Goal: Task Accomplishment & Management: Complete application form

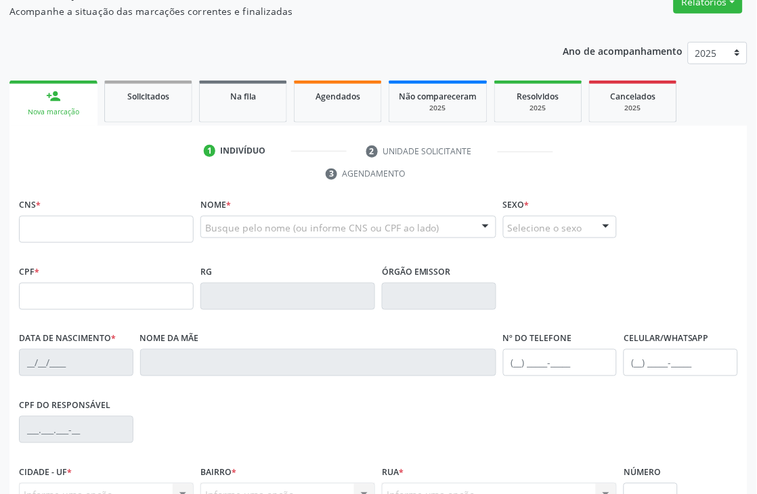
scroll to position [150, 0]
type input "700 8069 2381 1683"
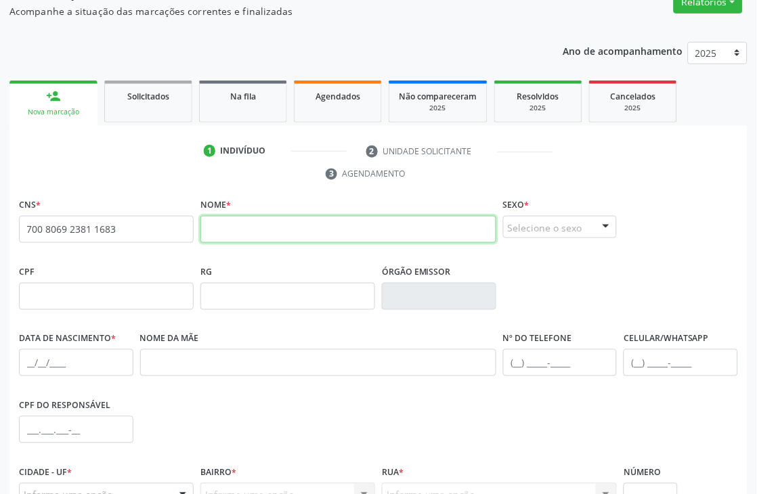
click at [359, 225] on input "text" at bounding box center [349, 229] width 296 height 27
type input "[PERSON_NAME]"
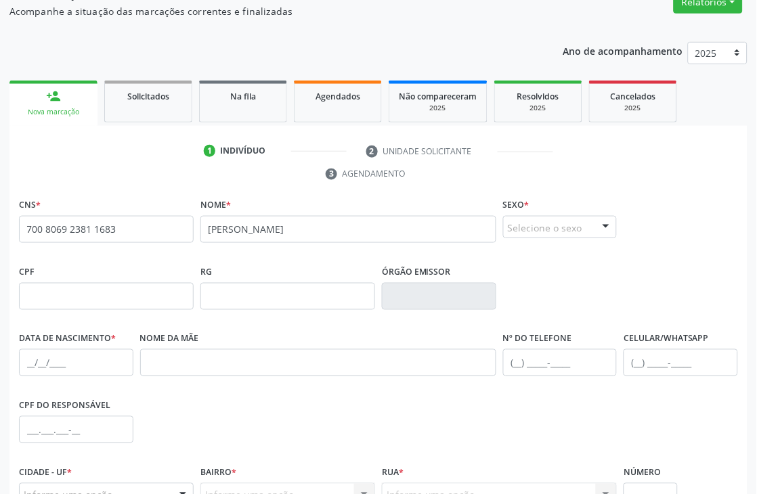
click at [576, 219] on div "Selecione o sexo" at bounding box center [560, 227] width 114 height 23
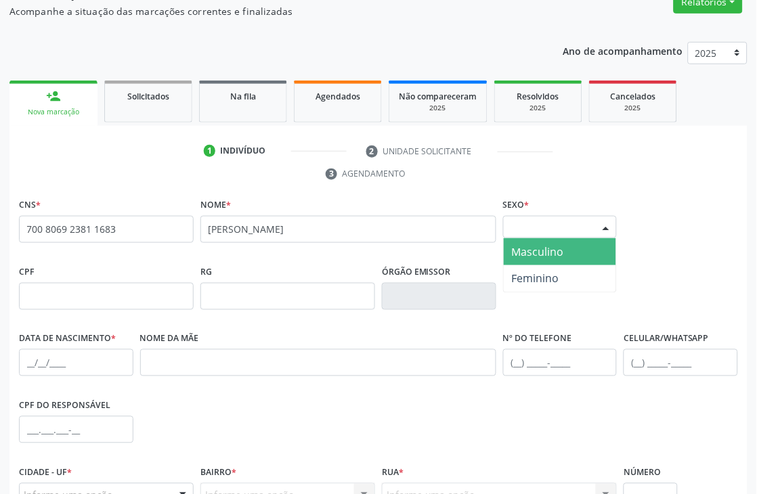
click at [532, 255] on span "Masculino" at bounding box center [538, 252] width 52 height 15
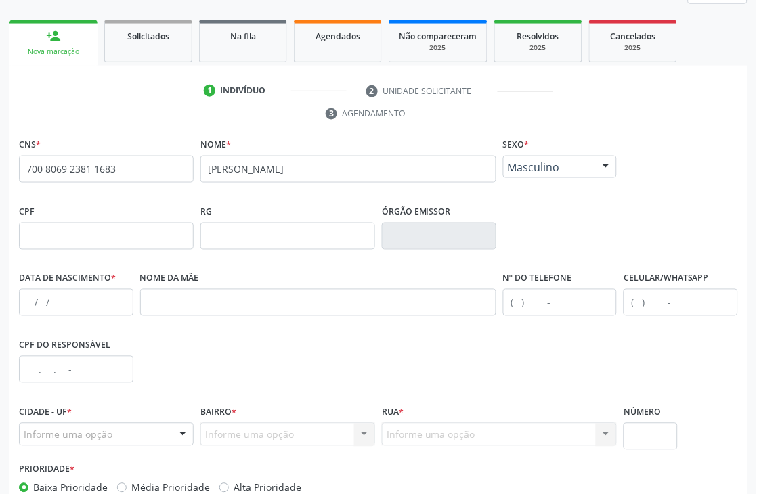
scroll to position [290, 0]
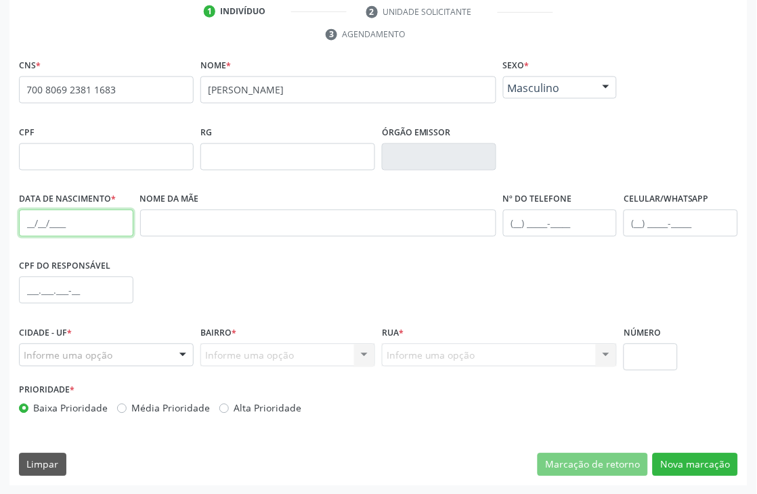
click at [30, 221] on input "text" at bounding box center [76, 223] width 114 height 27
type input "[DATE]"
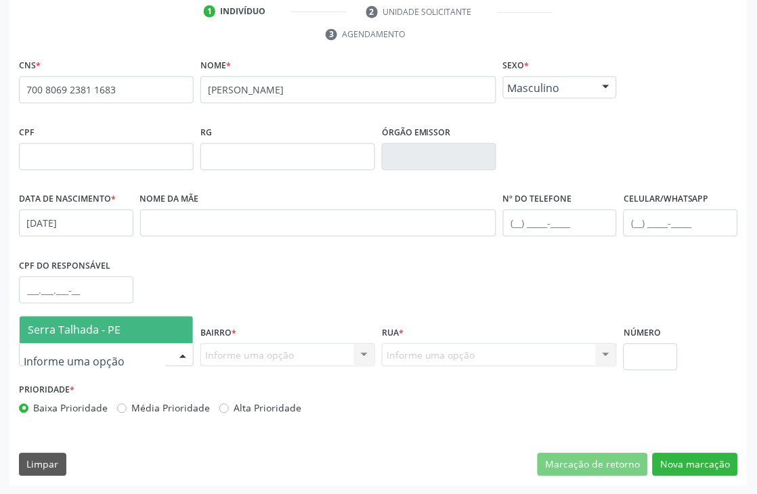
click at [114, 330] on span "Serra Talhada - PE" at bounding box center [74, 330] width 93 height 15
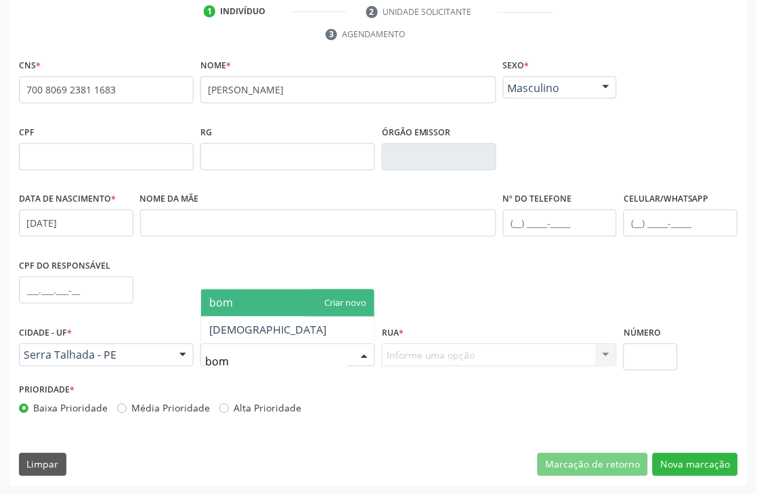
type input "bom j"
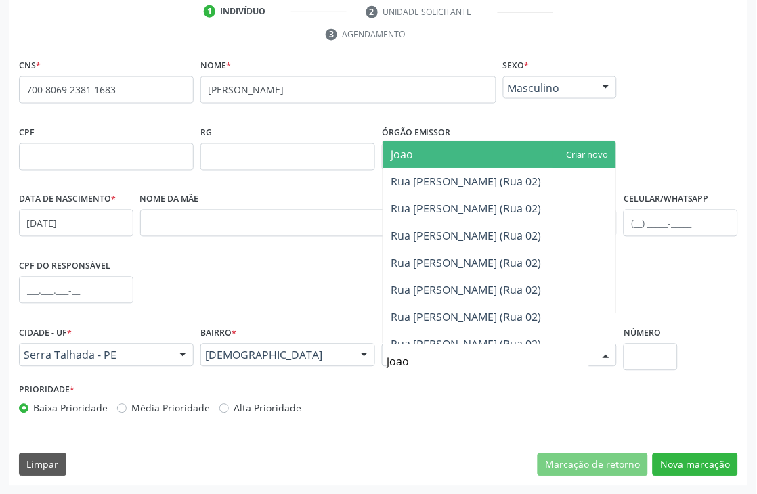
type input "joao"
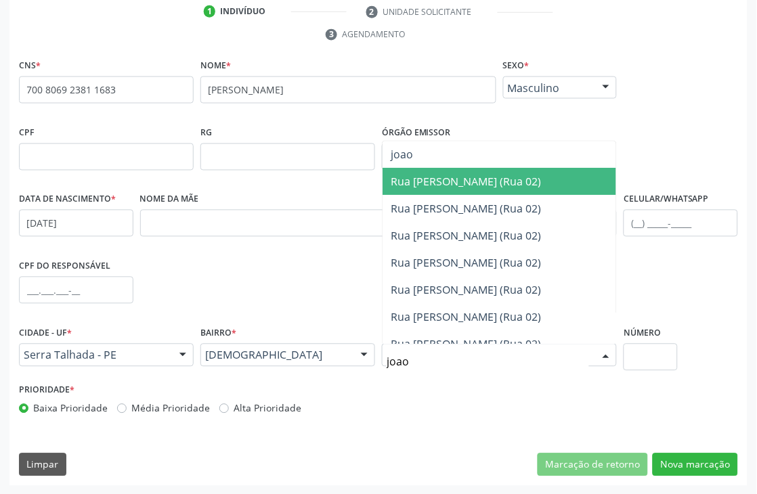
click at [482, 175] on span "Rua [PERSON_NAME] (Rua 02)" at bounding box center [466, 182] width 150 height 15
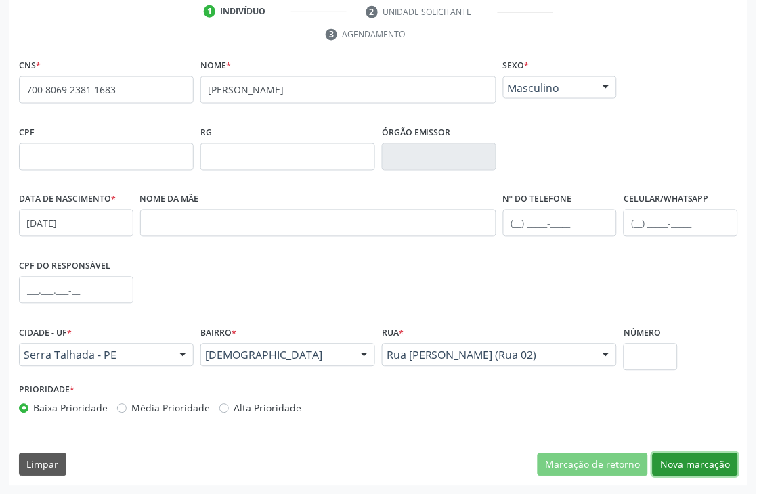
click at [675, 463] on button "Nova marcação" at bounding box center [695, 465] width 85 height 23
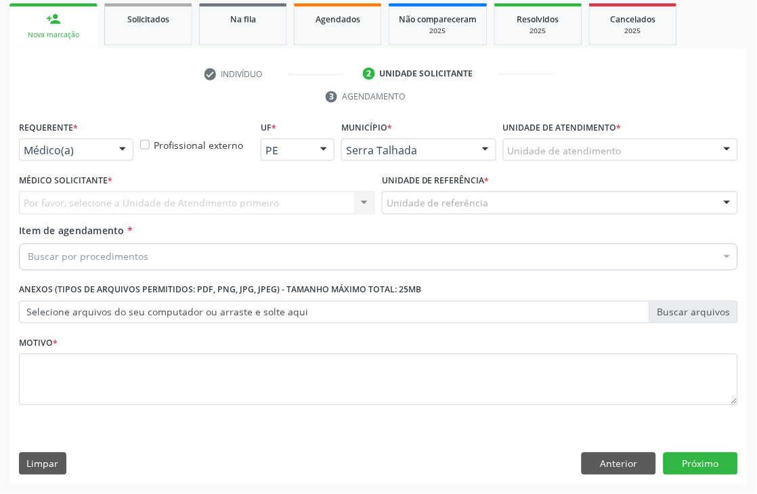
click at [35, 131] on label "Requerente *" at bounding box center [48, 128] width 59 height 21
click at [35, 140] on div "Médico(a)" at bounding box center [76, 150] width 114 height 23
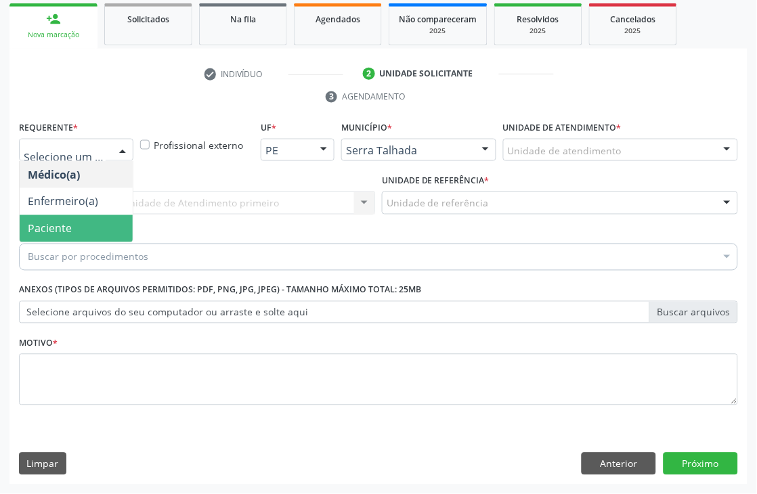
click at [49, 224] on span "Paciente" at bounding box center [50, 228] width 44 height 15
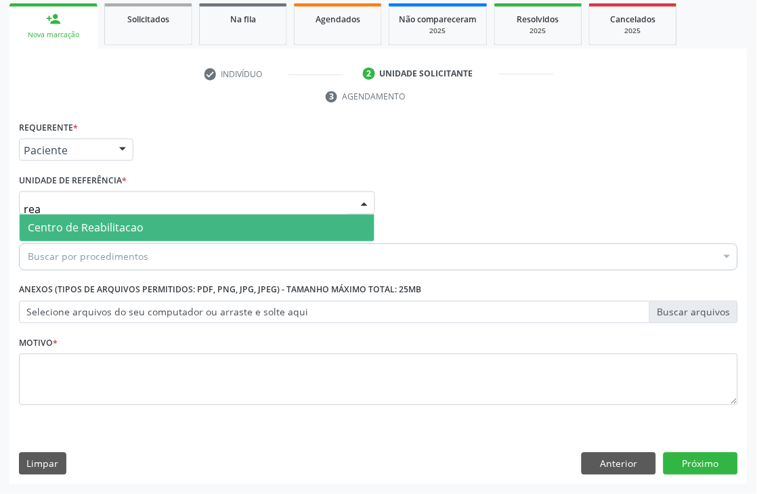
type input "reab"
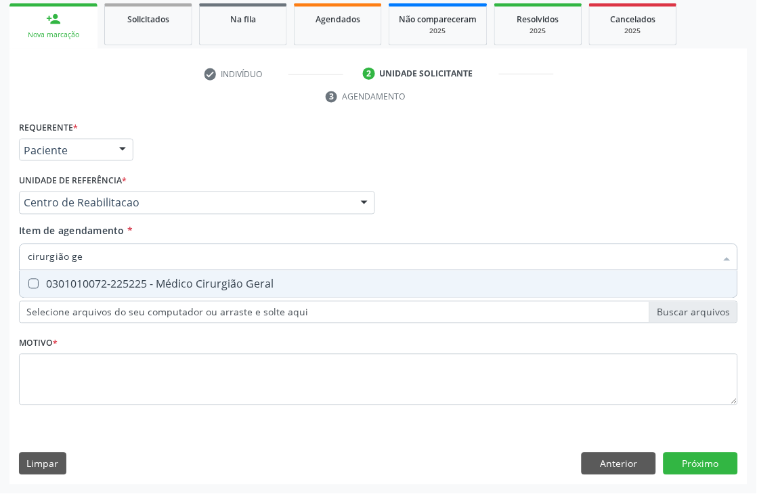
type input "cirurgião ger"
click at [75, 279] on div "0301010072-225225 - Médico Cirurgião Geral" at bounding box center [379, 284] width 702 height 11
checkbox Geral "true"
click at [75, 347] on div "Requerente * Paciente Médico(a) Enfermeiro(a) Paciente Nenhum resultado encontr…" at bounding box center [378, 271] width 719 height 307
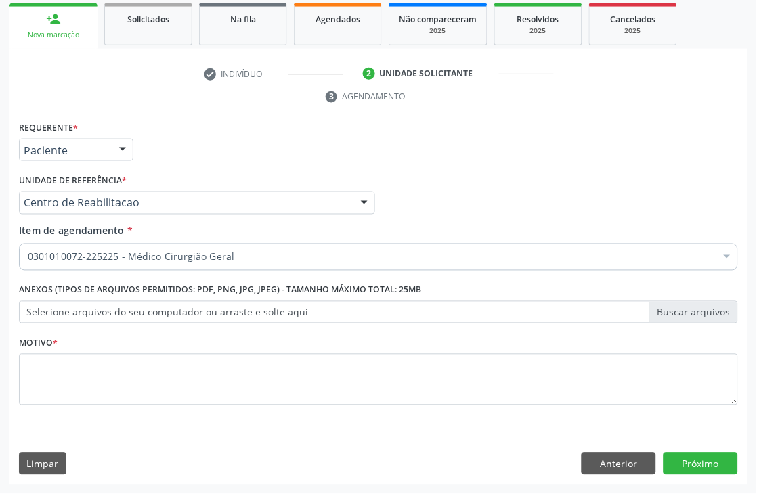
click at [48, 406] on fieldset "Motivo *" at bounding box center [378, 373] width 719 height 81
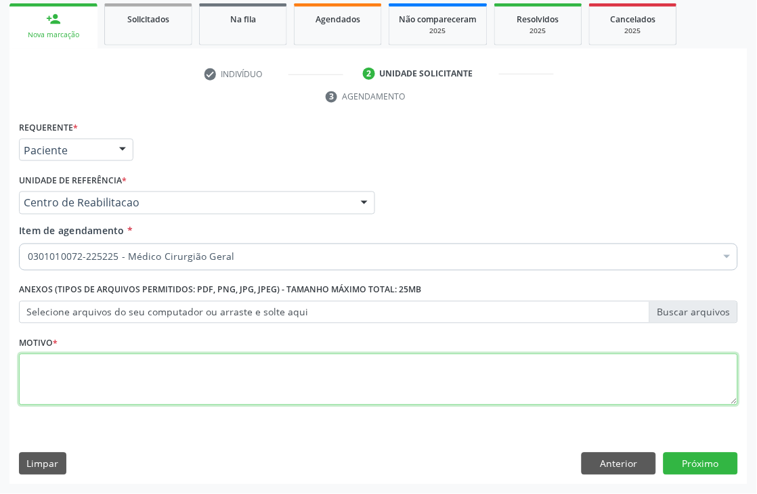
click at [45, 384] on textarea at bounding box center [378, 379] width 719 height 51
type textarea "d"
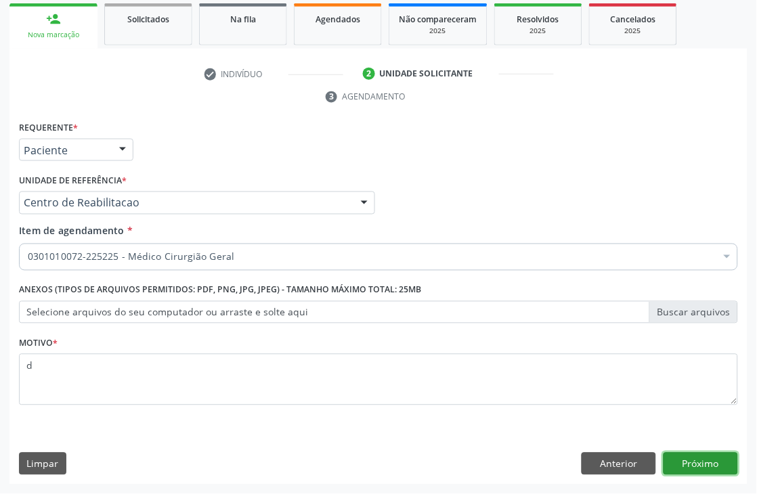
click at [689, 471] on button "Próximo" at bounding box center [701, 464] width 75 height 23
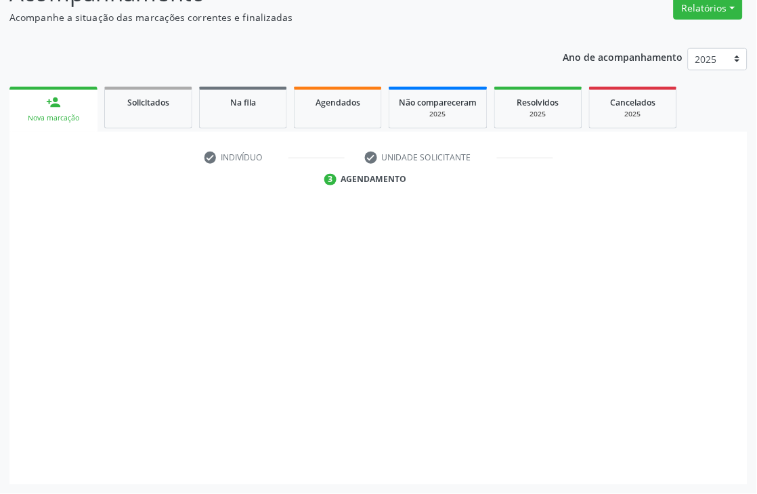
scroll to position [144, 0]
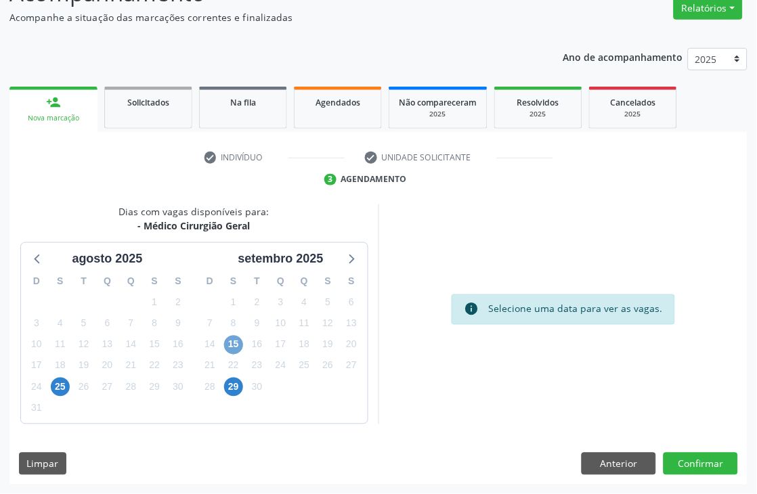
click at [233, 341] on span "15" at bounding box center [233, 345] width 19 height 19
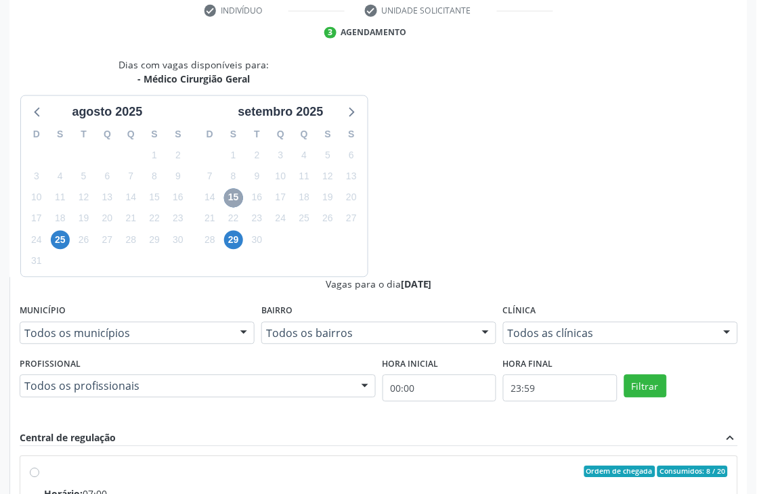
scroll to position [295, 0]
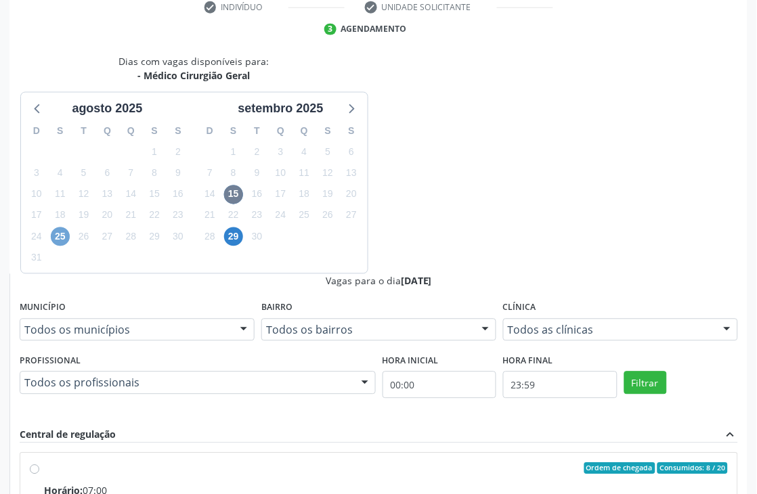
click at [58, 237] on span "25" at bounding box center [60, 237] width 19 height 19
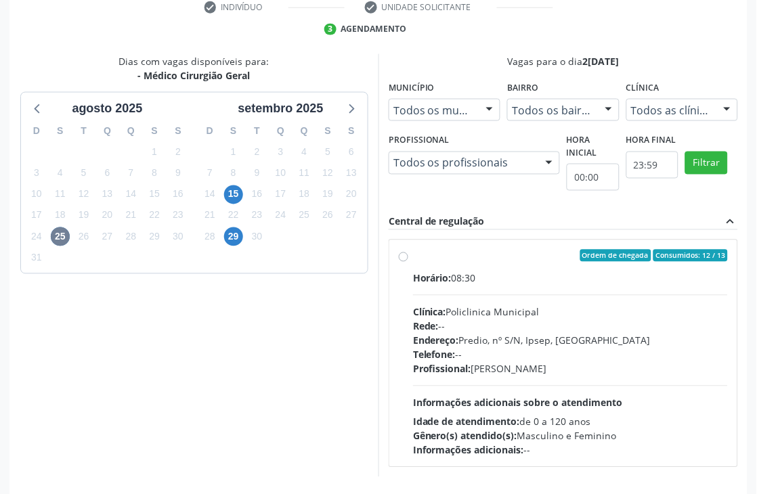
click at [463, 320] on div "Rede: --" at bounding box center [570, 327] width 315 height 14
click at [408, 262] on input "Ordem de chegada Consumidos: 12 / 13 Horário: 08:30 Clínica: Policlinica Munici…" at bounding box center [403, 256] width 9 height 12
radio input "true"
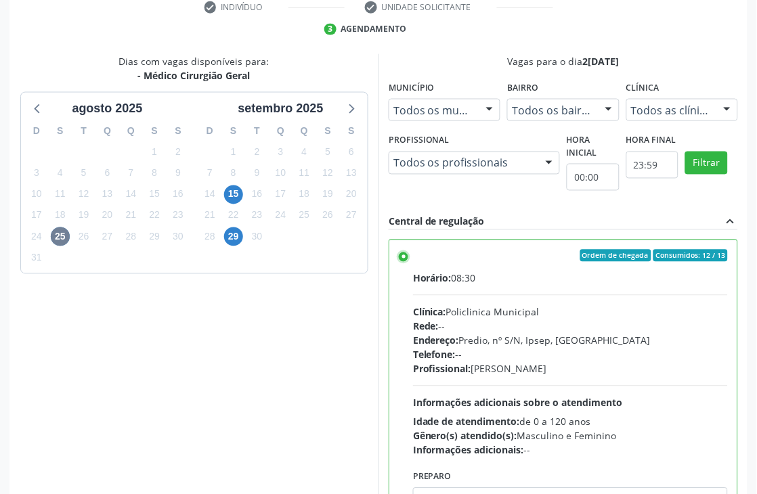
scroll to position [68, 0]
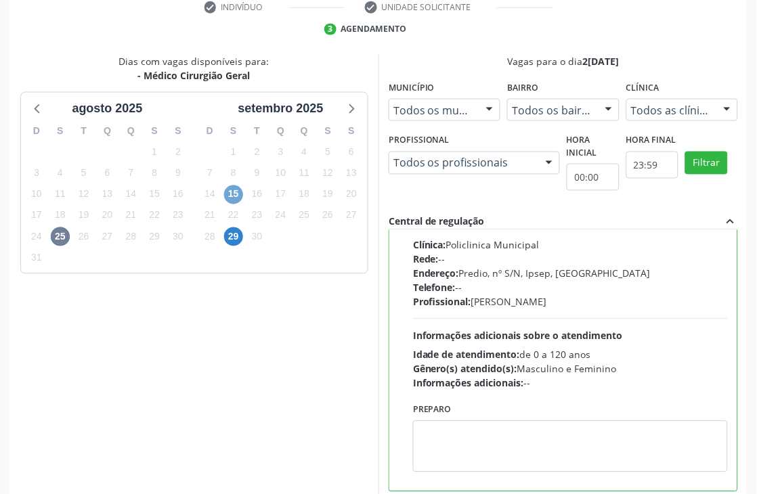
click at [241, 197] on span "15" at bounding box center [233, 195] width 19 height 19
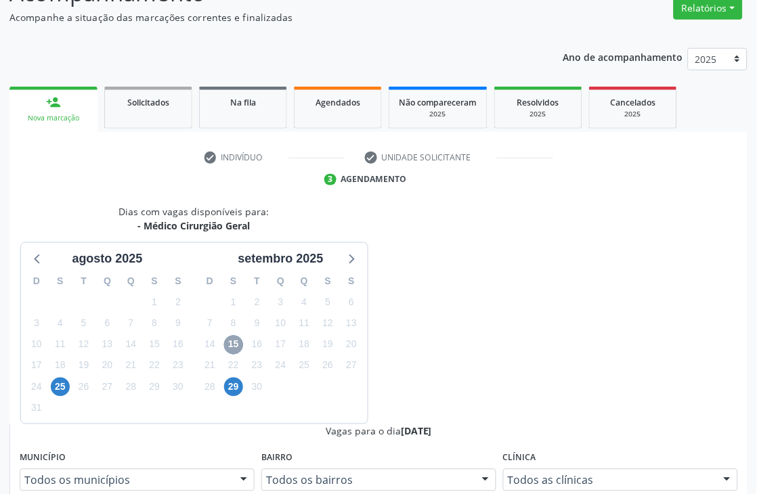
scroll to position [295, 0]
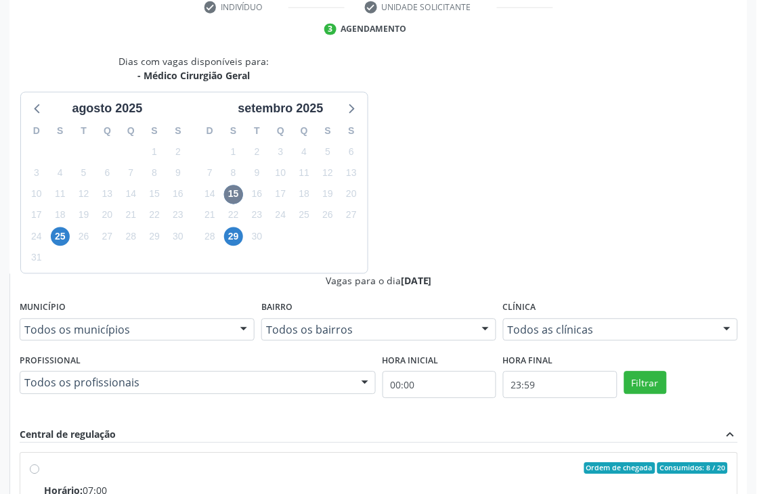
click at [529, 463] on div "Ordem de chegada Consumidos: 8 / 20" at bounding box center [386, 469] width 684 height 12
click at [39, 463] on input "Ordem de chegada Consumidos: 8 / 20 Horário: 07:00 Clínica: Hospital [GEOGRAPHI…" at bounding box center [34, 469] width 9 height 12
radio input "true"
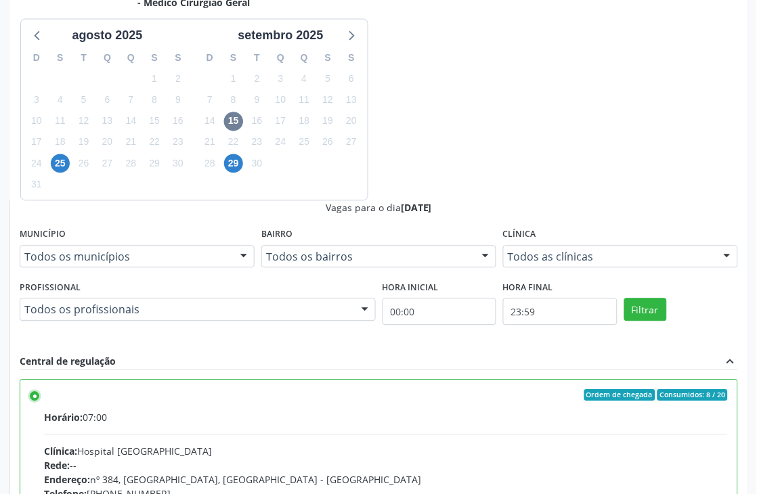
scroll to position [371, 0]
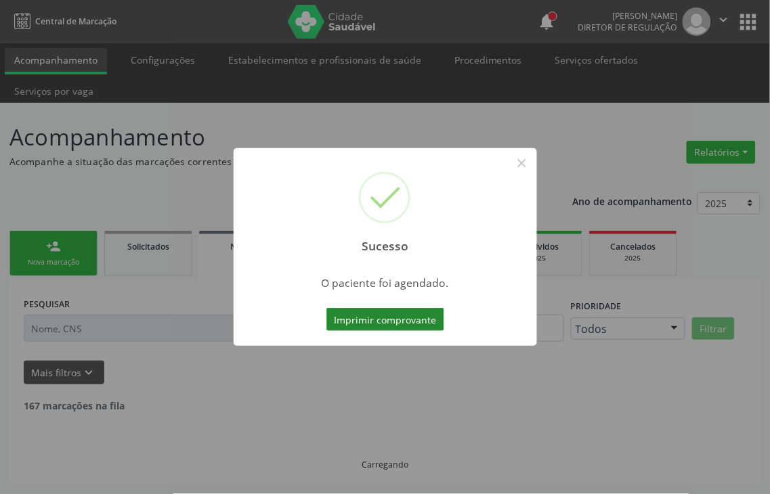
click at [410, 324] on button "Imprimir comprovante" at bounding box center [385, 319] width 118 height 23
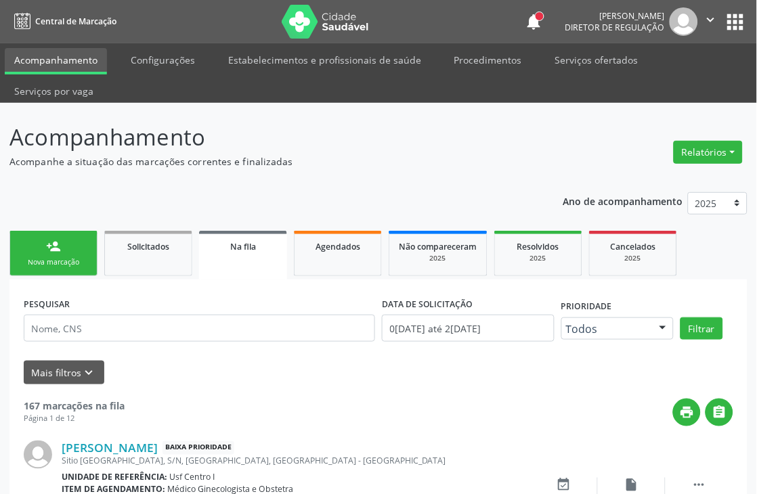
drag, startPoint x: 73, startPoint y: 269, endPoint x: 102, endPoint y: 202, distance: 73.1
click at [73, 269] on link "person_add Nova marcação" at bounding box center [53, 253] width 88 height 45
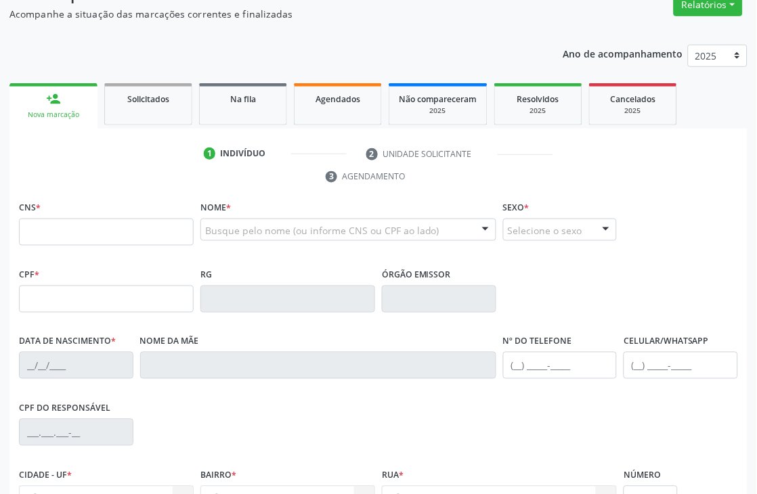
scroll to position [150, 0]
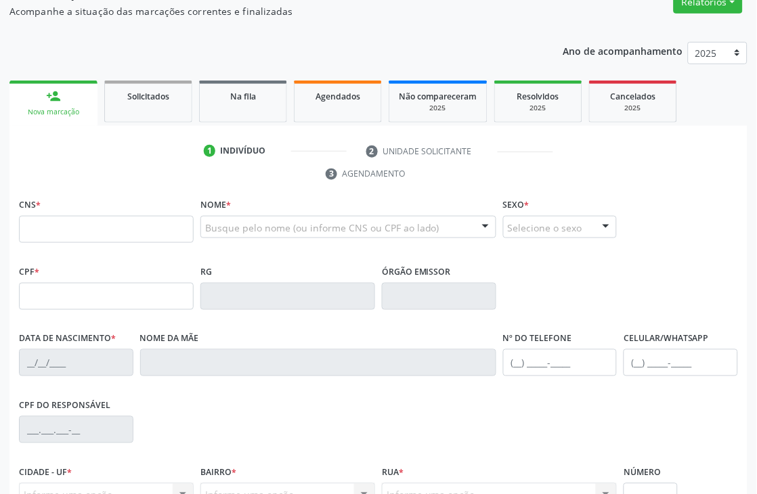
click at [85, 212] on div "CNS *" at bounding box center [106, 219] width 175 height 48
click at [85, 228] on input "text" at bounding box center [106, 229] width 175 height 27
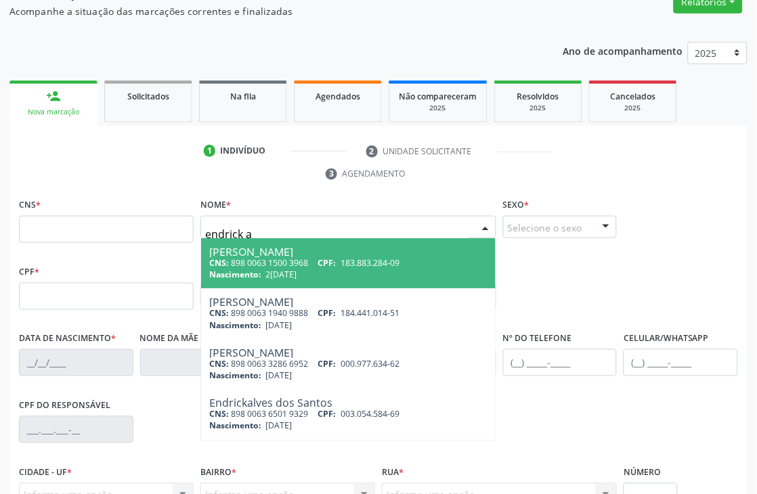
type input "endrick al"
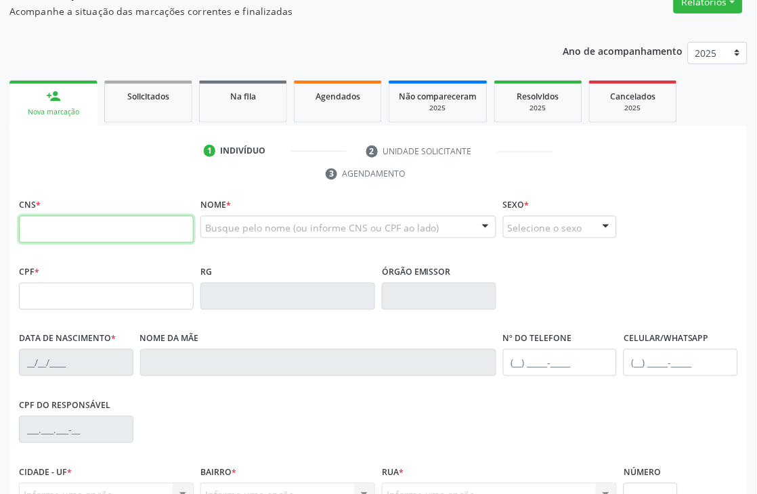
click at [181, 229] on input "text" at bounding box center [106, 229] width 175 height 27
paste input "166 0196 9193 0004"
type input "166 0196 9193 0004"
type input "056.419.764-58"
type input "[DATE]"
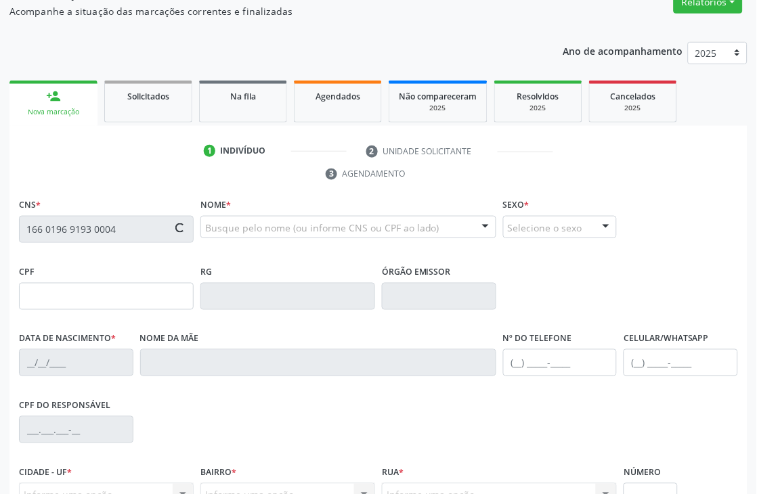
type input "[PERSON_NAME]"
type input "[PHONE_NUMBER]"
type input "937.175.638-15"
type input "S/N"
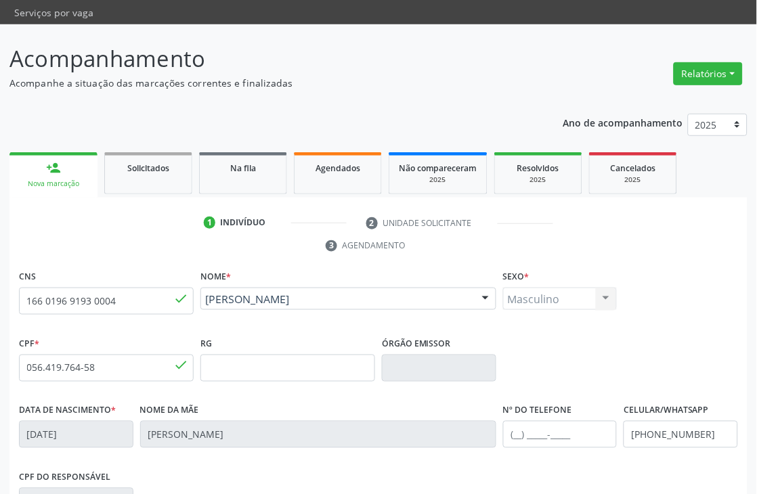
scroll to position [64, 0]
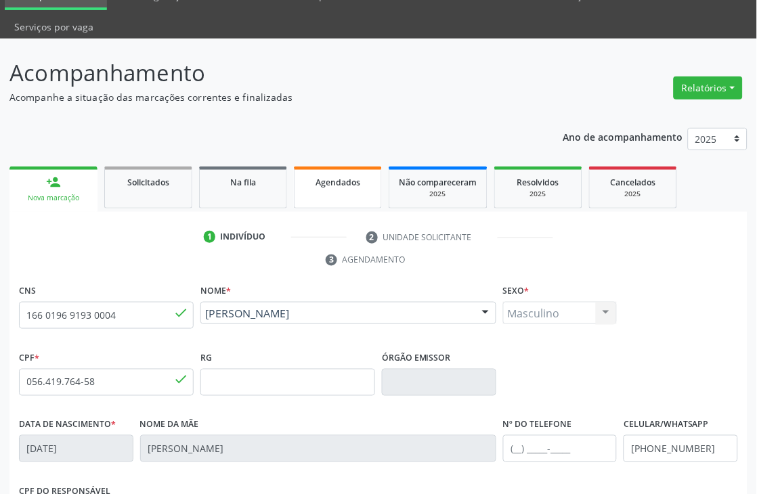
click at [328, 172] on link "Agendados" at bounding box center [338, 188] width 88 height 42
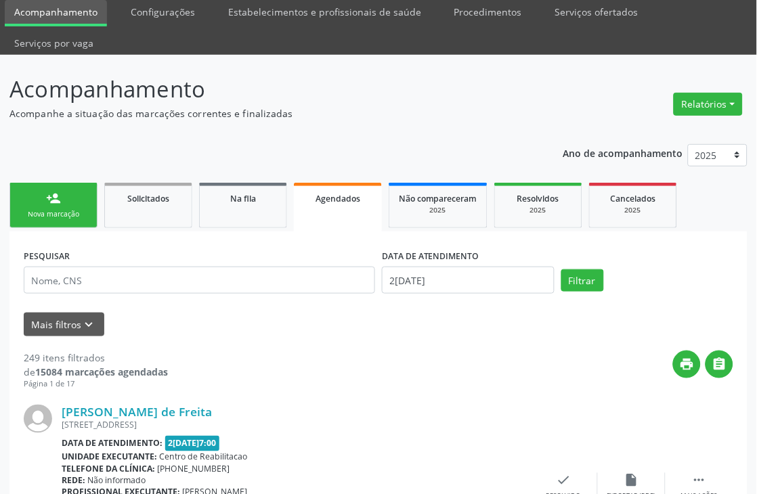
scroll to position [75, 0]
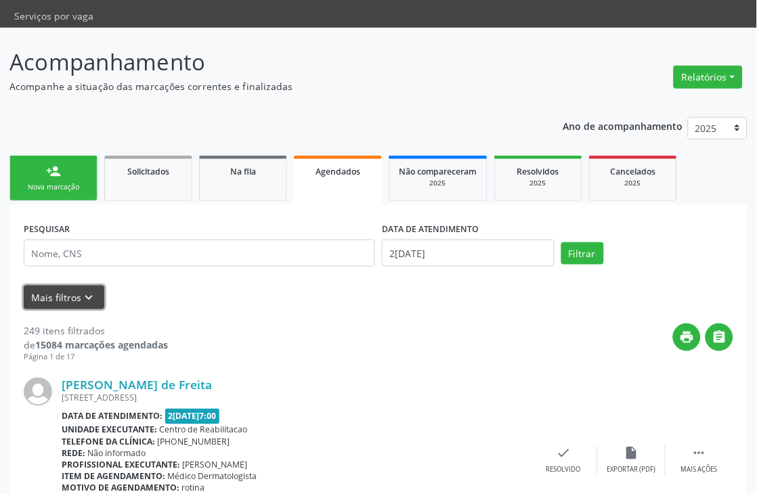
click at [82, 295] on icon "keyboard_arrow_down" at bounding box center [89, 298] width 15 height 15
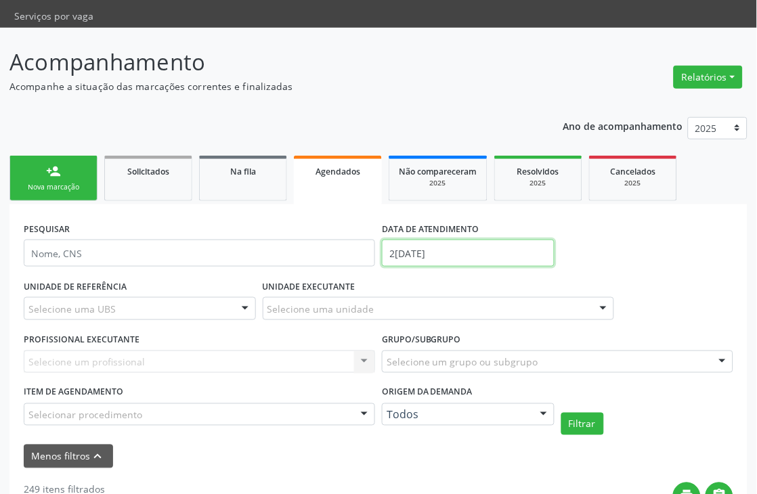
click at [424, 258] on input "2[DATE]" at bounding box center [468, 253] width 173 height 27
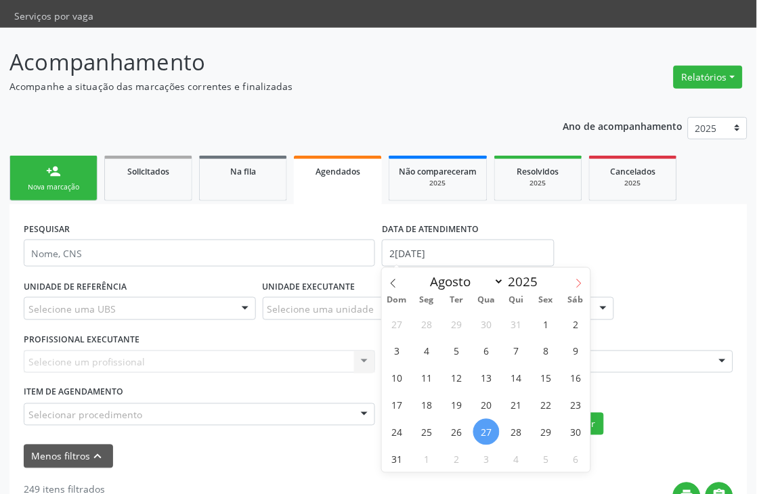
click at [576, 276] on span at bounding box center [579, 279] width 23 height 23
select select "8"
click at [427, 319] on span "1" at bounding box center [427, 324] width 26 height 26
type input "[DATE]"
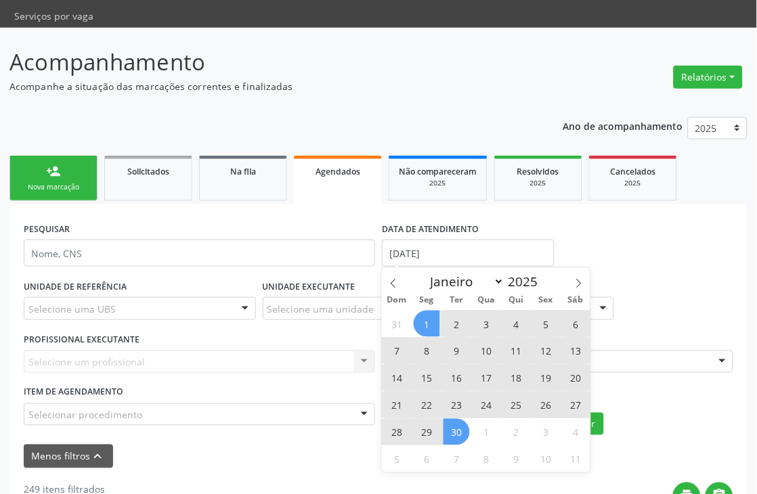
click at [461, 437] on span "30" at bounding box center [457, 432] width 26 height 26
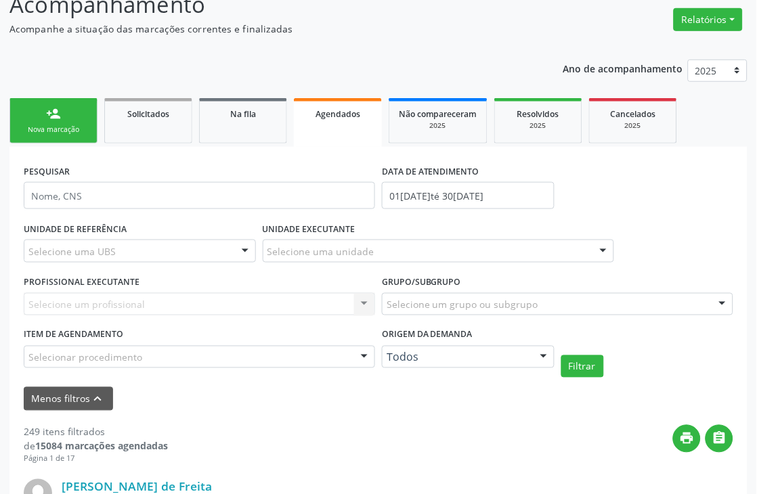
scroll to position [150, 0]
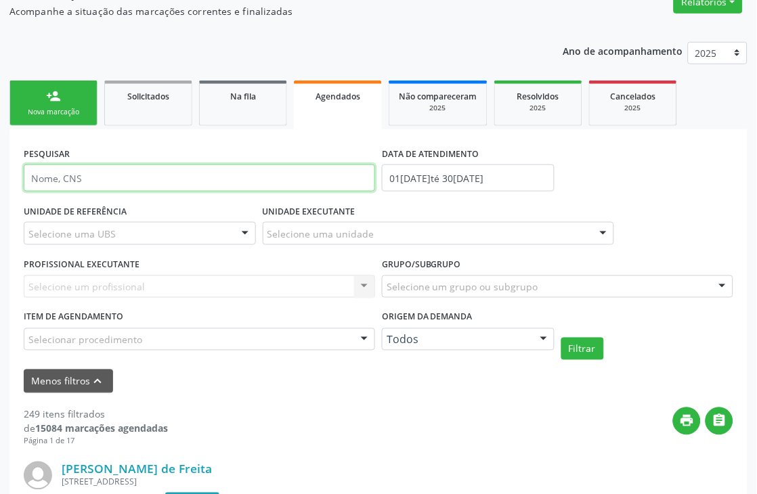
click at [81, 181] on input "text" at bounding box center [200, 178] width 352 height 27
type input "[PERSON_NAME]"
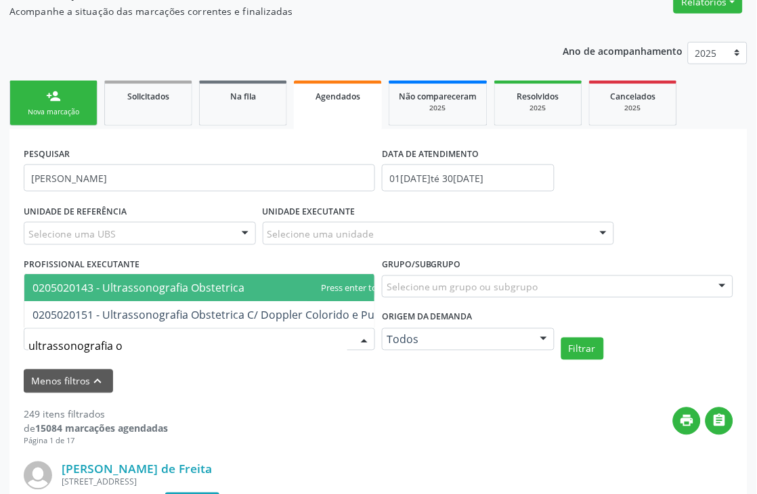
type input "ultrassonografia ob"
click at [159, 280] on span "0205020143 - Ultrassonografia Obstetrica" at bounding box center [139, 287] width 212 height 15
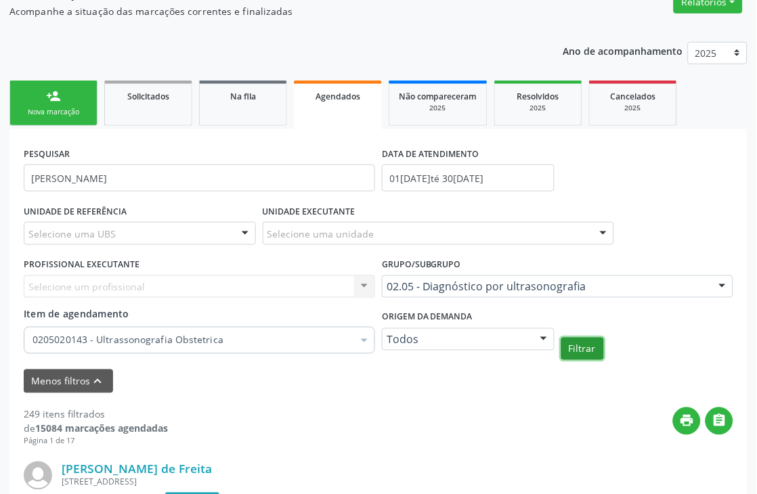
click at [589, 352] on button "Filtrar" at bounding box center [583, 349] width 43 height 23
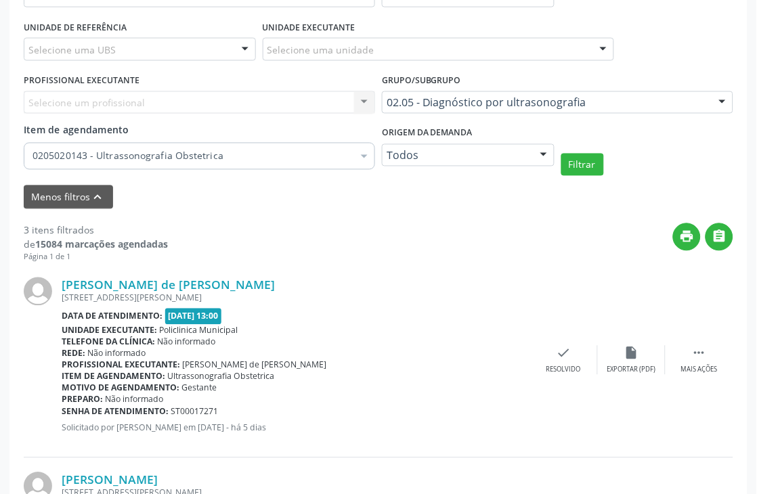
scroll to position [259, 0]
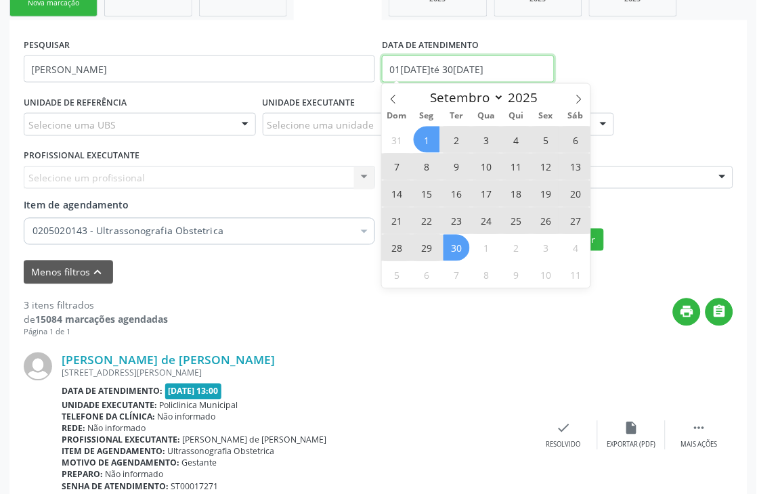
click at [455, 72] on input "01[DATE]té 30[DATE]" at bounding box center [468, 69] width 173 height 27
click at [400, 93] on span at bounding box center [393, 95] width 23 height 23
select select "7"
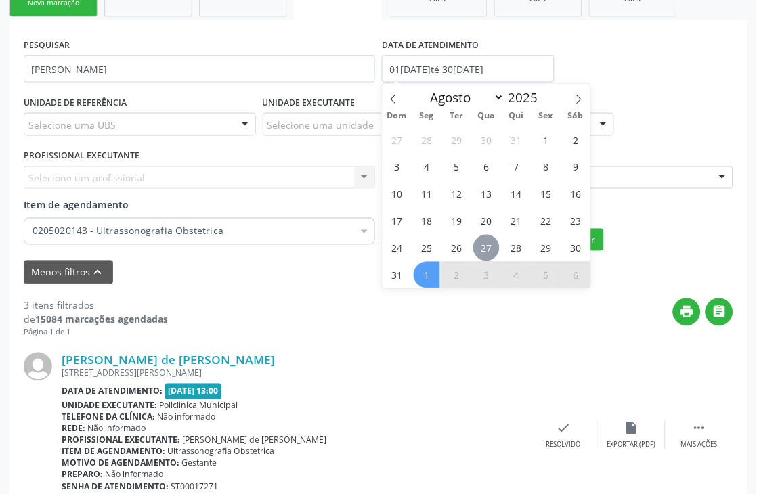
click at [490, 247] on span "27" at bounding box center [486, 248] width 26 height 26
type input "2[DATE]"
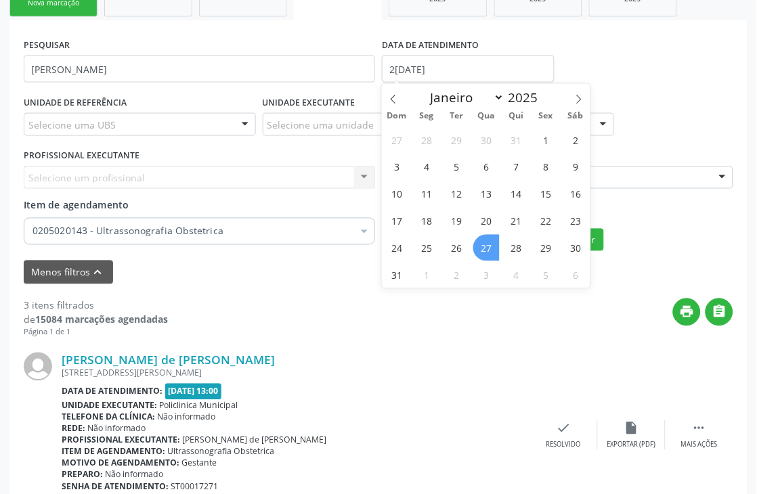
click at [490, 247] on span "27" at bounding box center [486, 248] width 26 height 26
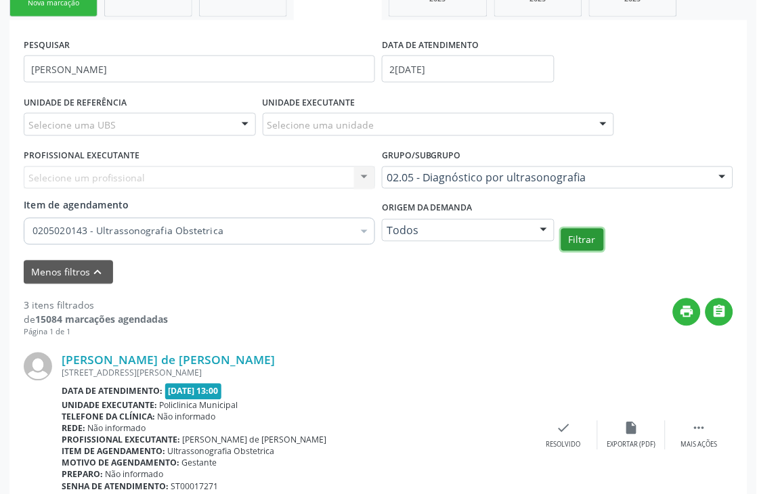
click at [585, 238] on button "Filtrar" at bounding box center [583, 240] width 43 height 23
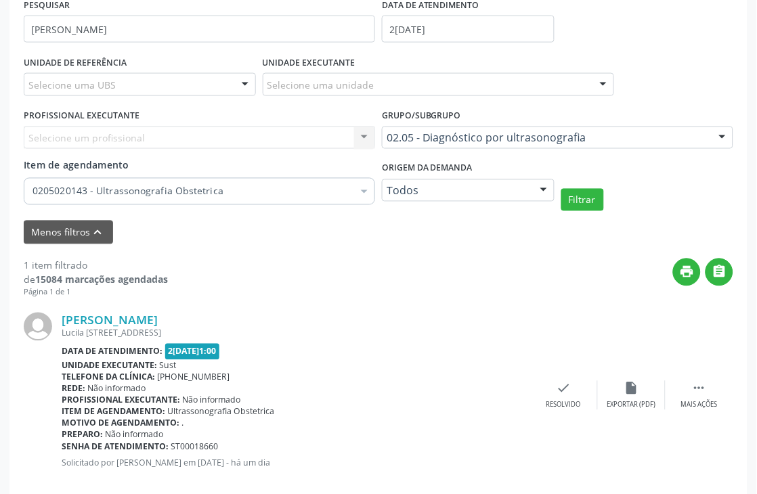
scroll to position [321, 0]
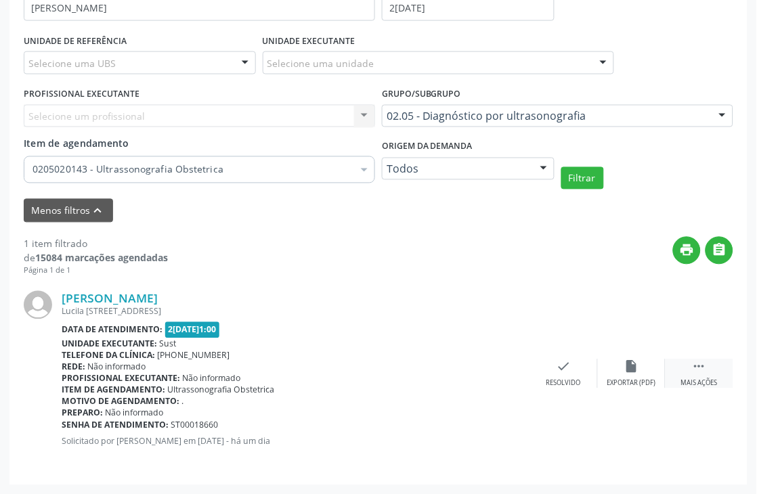
click at [710, 371] on div " Mais ações" at bounding box center [700, 374] width 68 height 29
click at [434, 369] on icon "print" at bounding box center [428, 367] width 15 height 15
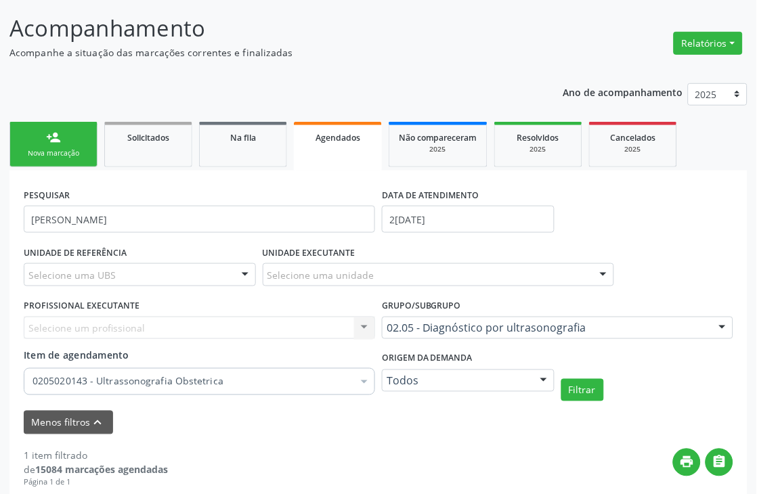
scroll to position [150, 0]
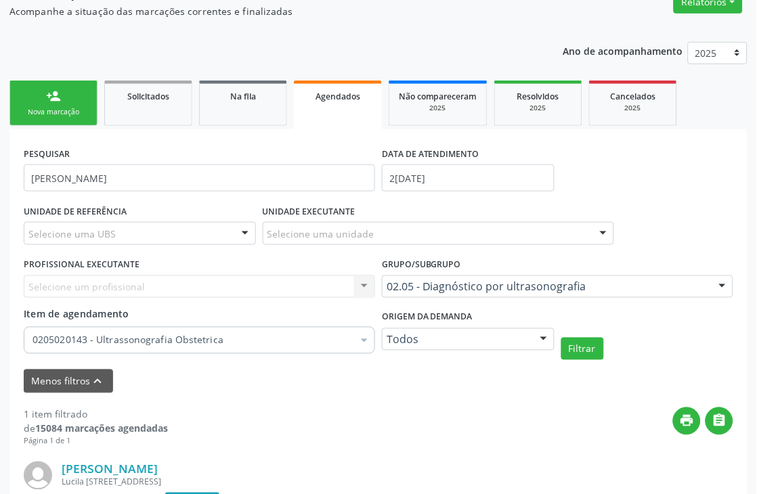
click at [63, 111] on div "Nova marcação" at bounding box center [54, 112] width 68 height 10
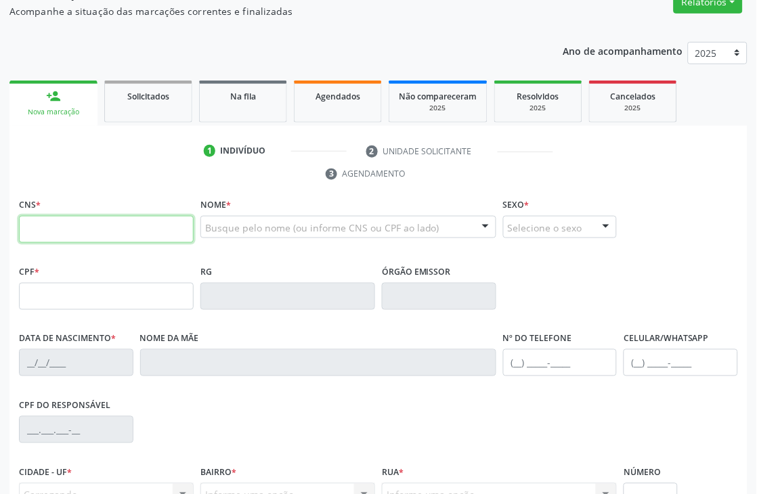
click at [144, 219] on input "text" at bounding box center [106, 229] width 175 height 27
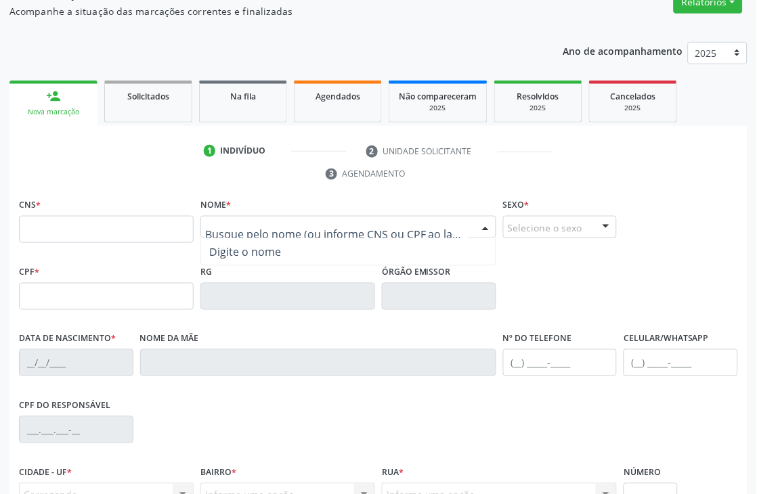
click at [355, 238] on div "Nenhum resultado encontrado para: " " Digite o nome" at bounding box center [349, 227] width 296 height 23
click at [355, 238] on span "Digite o nome" at bounding box center [348, 251] width 295 height 27
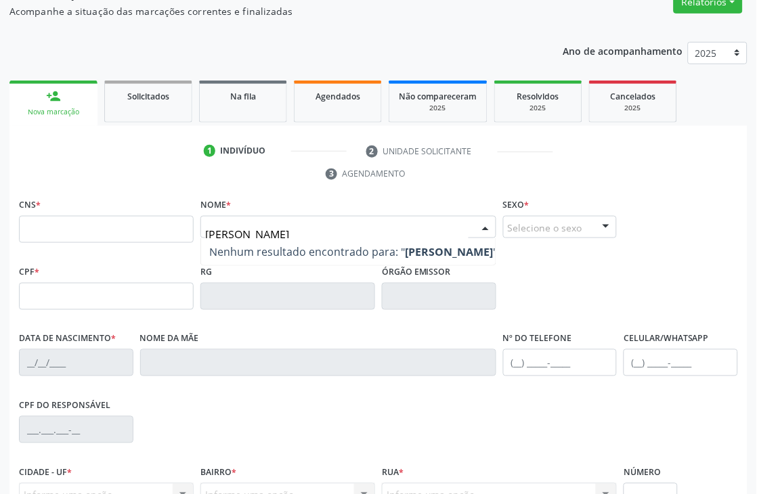
type input "[PERSON_NAME]"
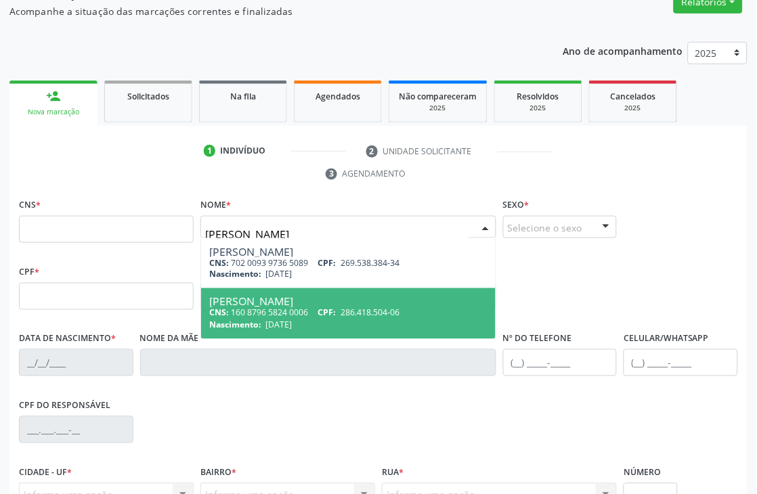
click at [337, 316] on span "CPF:" at bounding box center [327, 314] width 18 height 12
type input "160 8796 5824 0006"
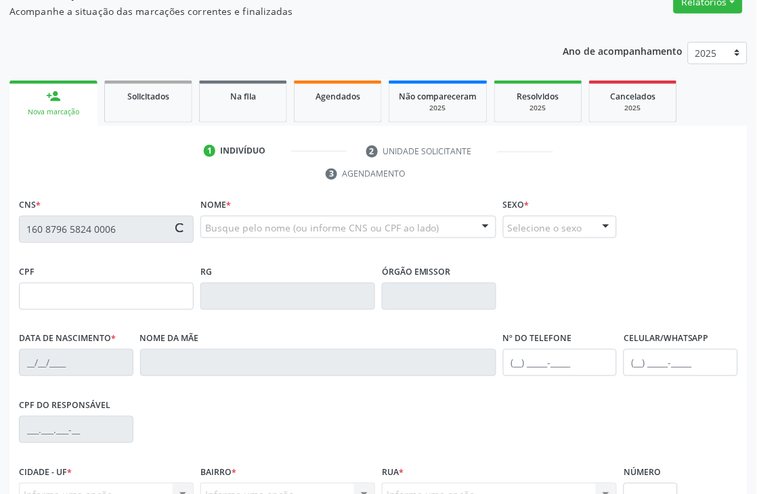
type input "286.418.504-06"
type input "[DATE]"
type input "[PERSON_NAME]"
type input "[PHONE_NUMBER]"
type input "036.080.664-38"
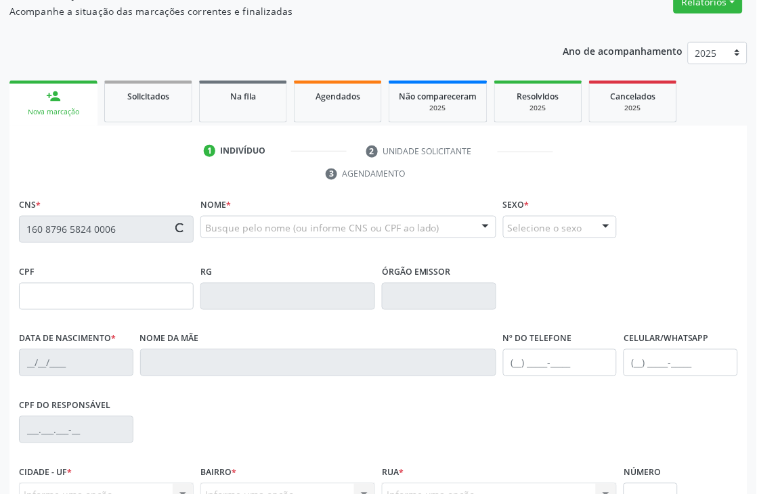
type input "410"
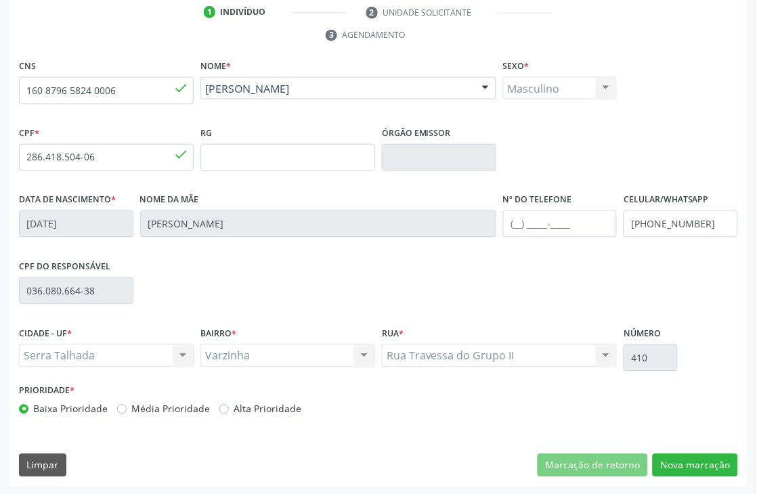
scroll to position [290, 0]
click at [707, 465] on button "Nova marcação" at bounding box center [695, 465] width 85 height 23
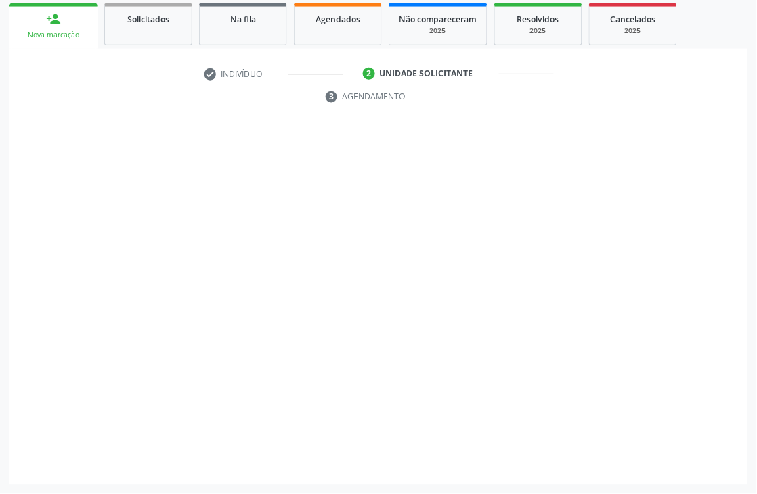
scroll to position [228, 0]
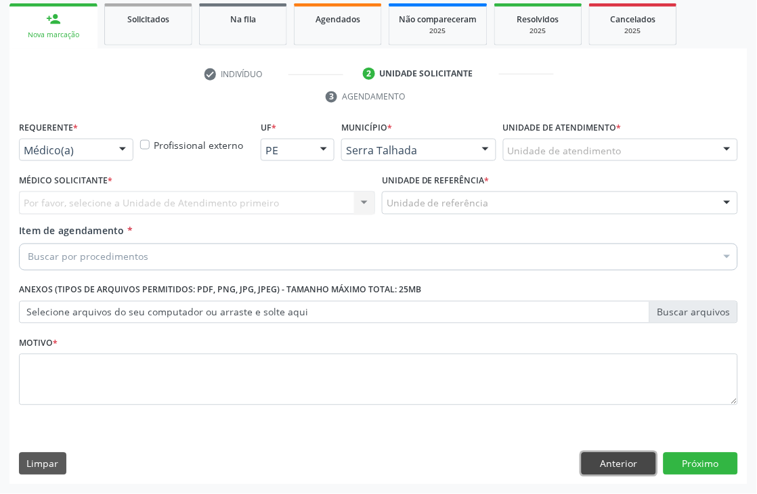
click at [632, 465] on button "Anterior" at bounding box center [619, 464] width 75 height 23
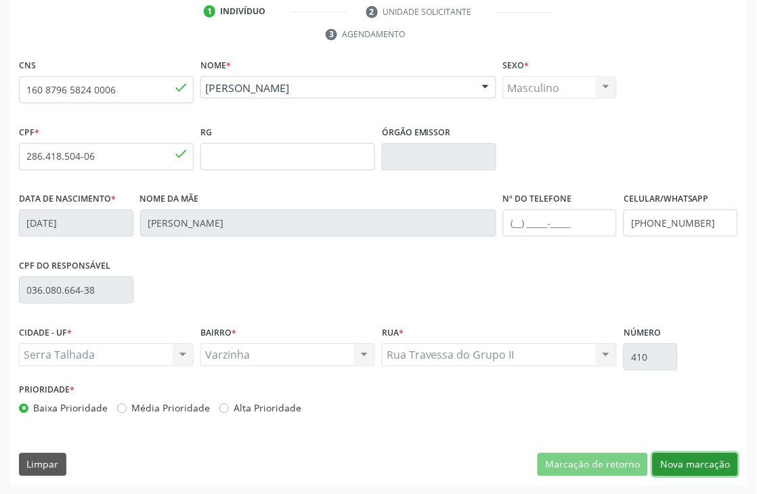
click at [699, 463] on button "Nova marcação" at bounding box center [695, 465] width 85 height 23
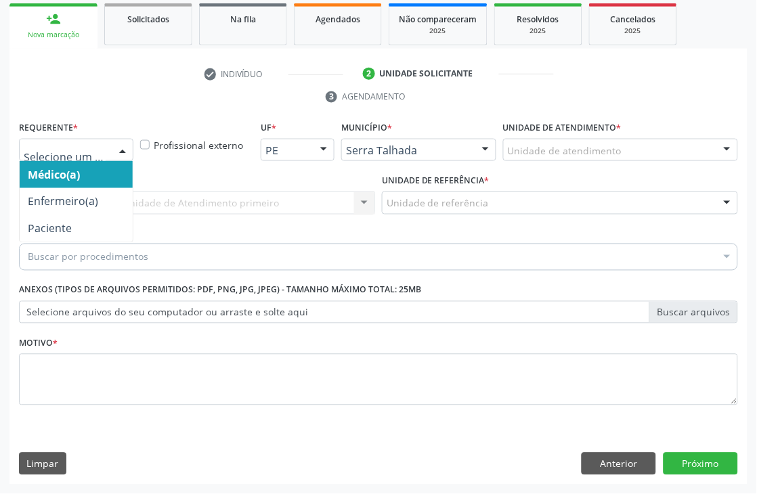
click at [96, 141] on div at bounding box center [76, 150] width 114 height 23
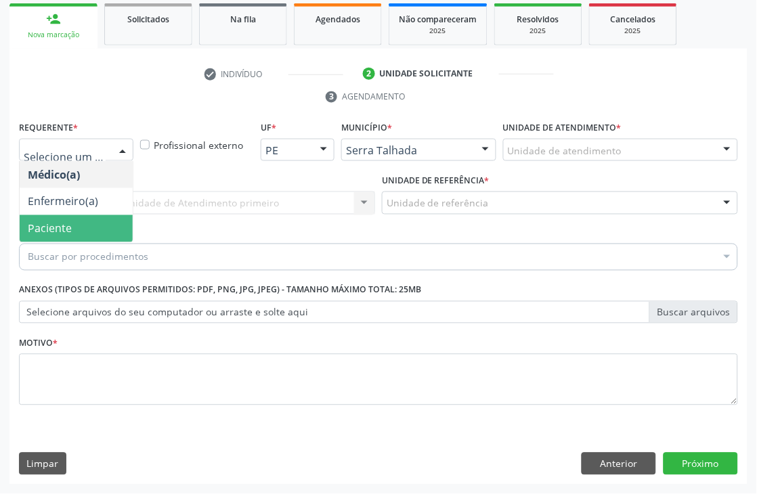
click at [75, 226] on span "Paciente" at bounding box center [76, 228] width 113 height 27
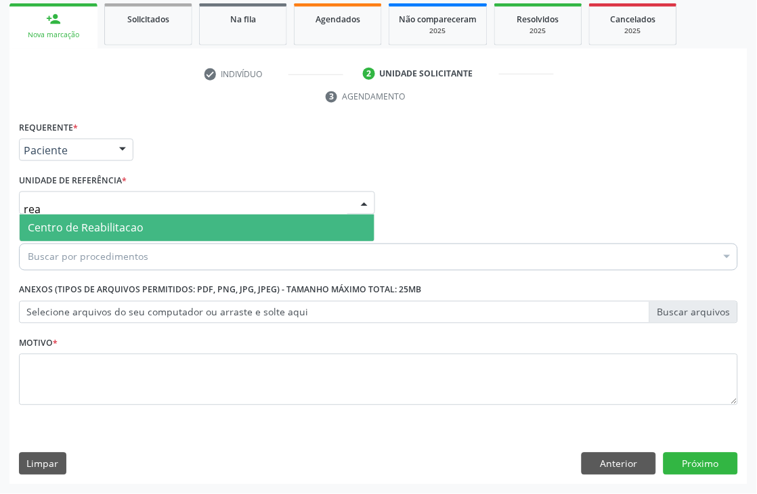
type input "reab"
click at [76, 226] on span "Centro de Reabilitacao" at bounding box center [86, 228] width 116 height 15
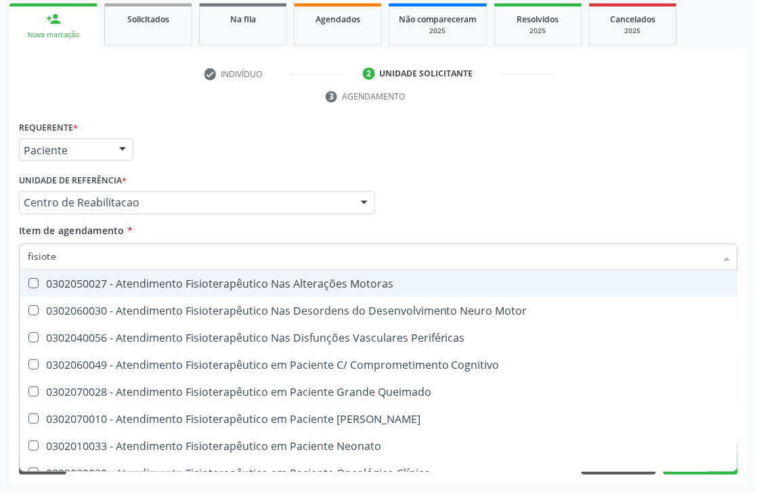
type input "fisioter"
click at [93, 282] on div "0302050027 - Atendimento Fisioterapêutico Nas Alterações Motoras" at bounding box center [418, 284] width 781 height 11
checkbox Motoras "true"
click at [193, 161] on div "Requerente * Paciente Médico(a) Enfermeiro(a) Paciente Nenhum resultado encontr…" at bounding box center [379, 144] width 726 height 53
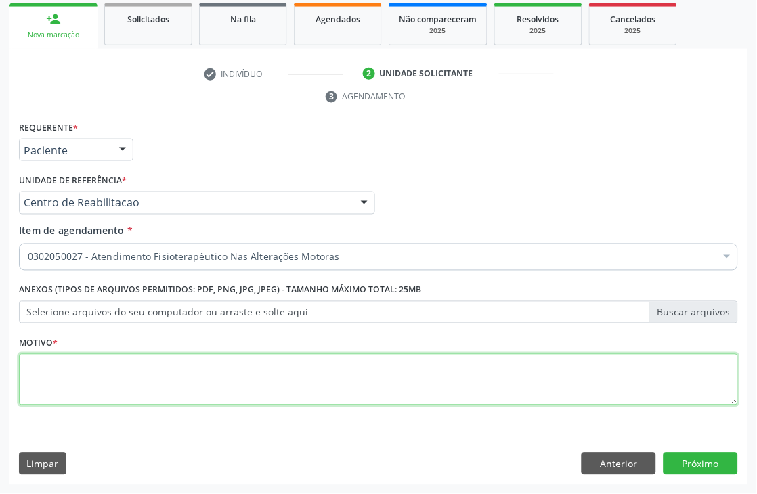
click at [59, 373] on textarea at bounding box center [378, 379] width 719 height 51
type textarea "."
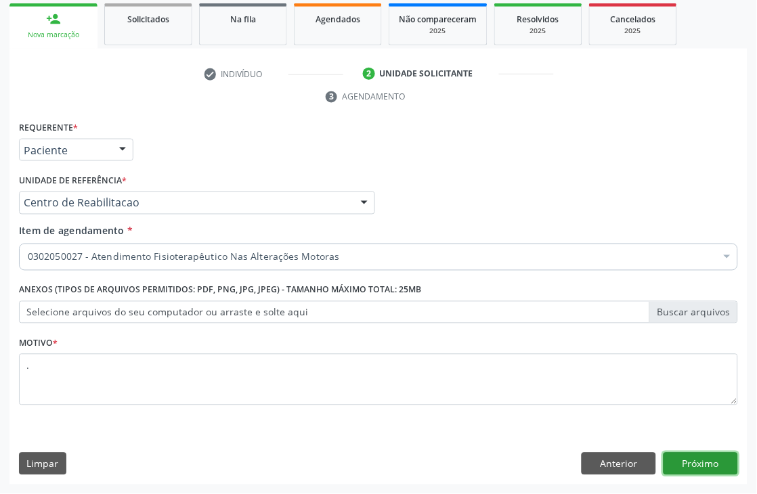
click at [693, 464] on button "Próximo" at bounding box center [701, 464] width 75 height 23
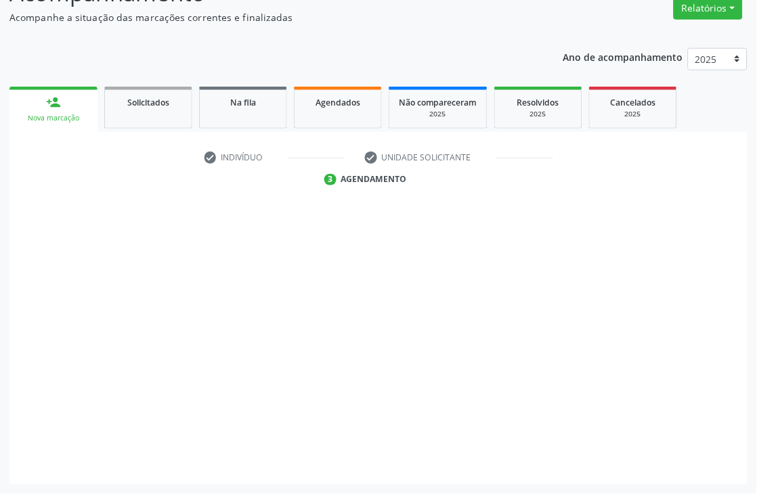
scroll to position [144, 0]
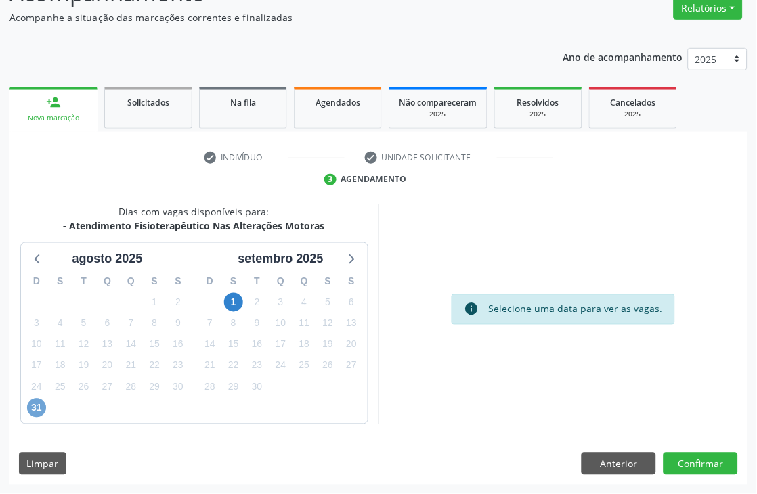
click at [37, 403] on span "31" at bounding box center [36, 408] width 19 height 19
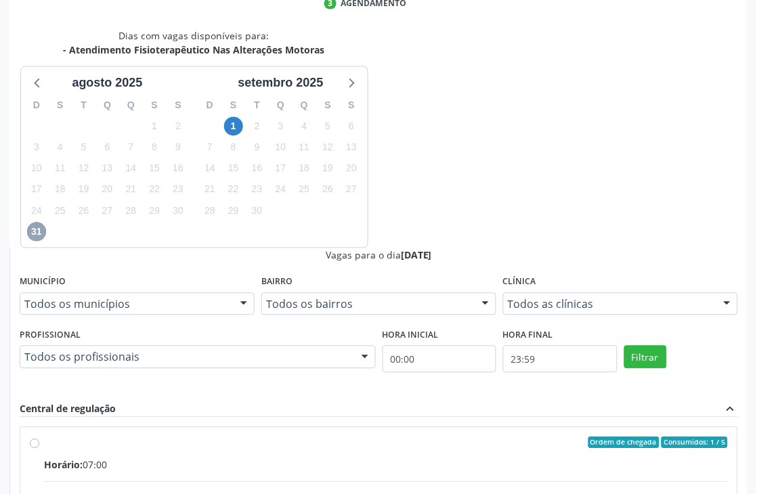
scroll to position [347, 0]
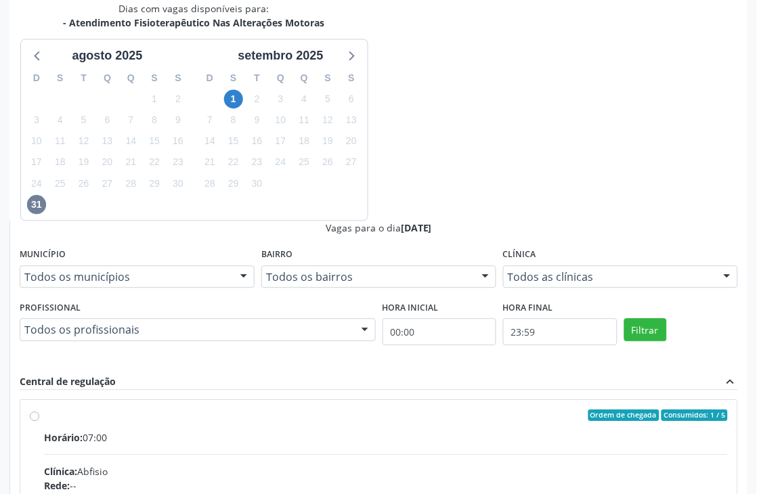
click at [461, 480] on div "Rede: --" at bounding box center [386, 487] width 684 height 14
click at [39, 410] on input "Ordem de chegada Consumidos: 1 / 5 Horário: 07:00 Clínica: Abfisio Rede: -- End…" at bounding box center [34, 416] width 9 height 12
radio input "true"
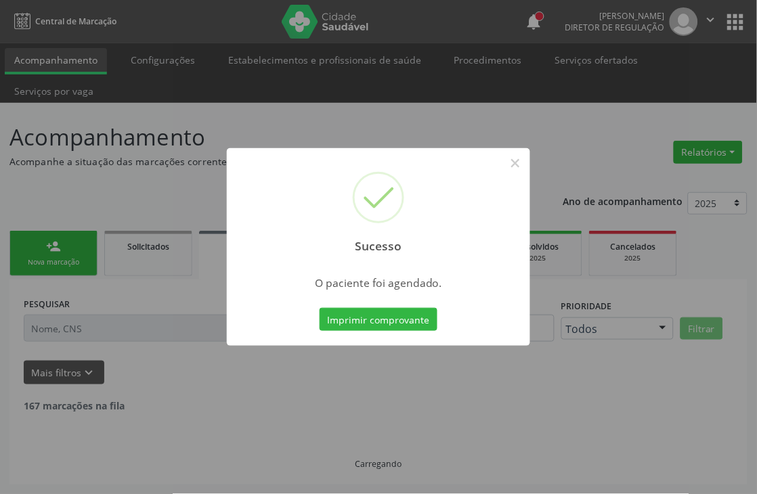
scroll to position [0, 0]
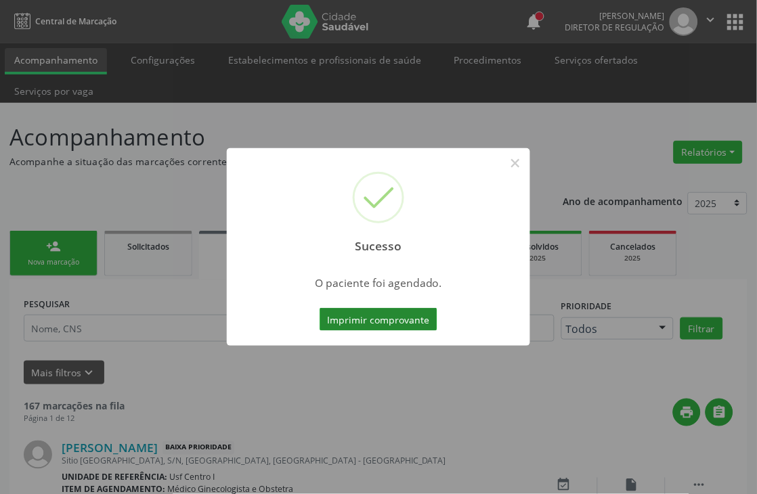
click at [387, 316] on button "Imprimir comprovante" at bounding box center [379, 319] width 118 height 23
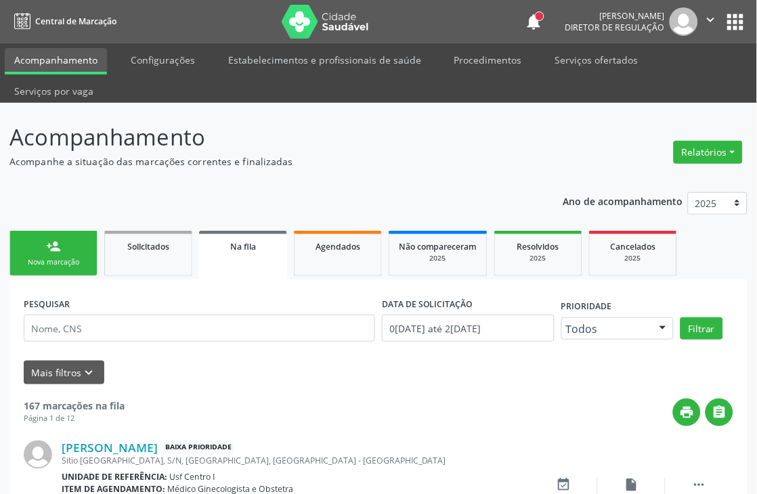
click at [77, 261] on div "Nova marcação" at bounding box center [54, 262] width 68 height 10
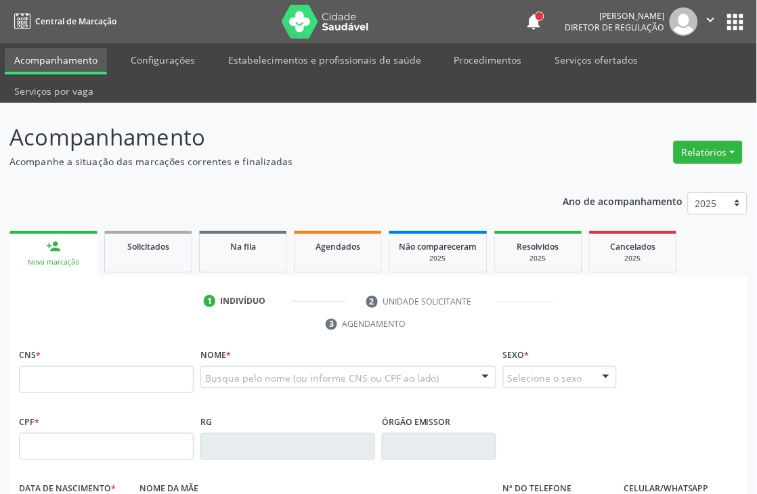
scroll to position [75, 0]
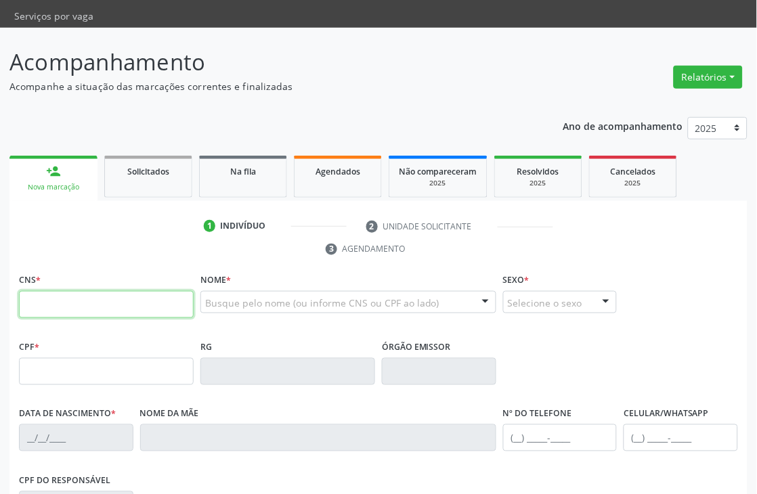
click at [129, 303] on input "text" at bounding box center [106, 304] width 175 height 27
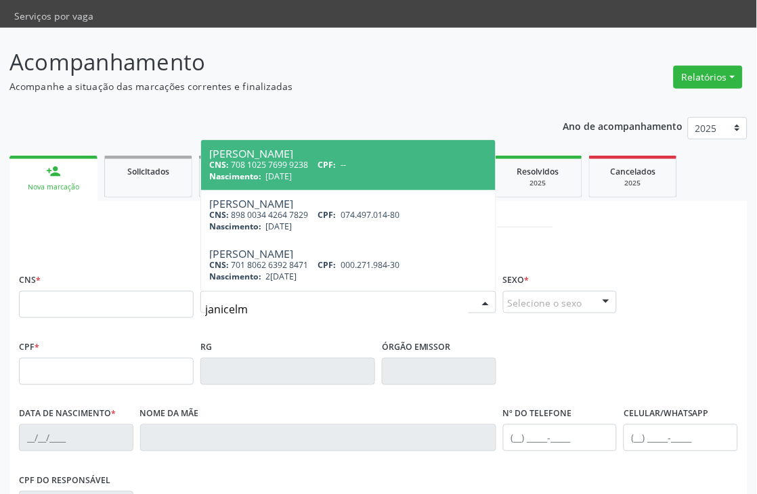
type input "janicelma"
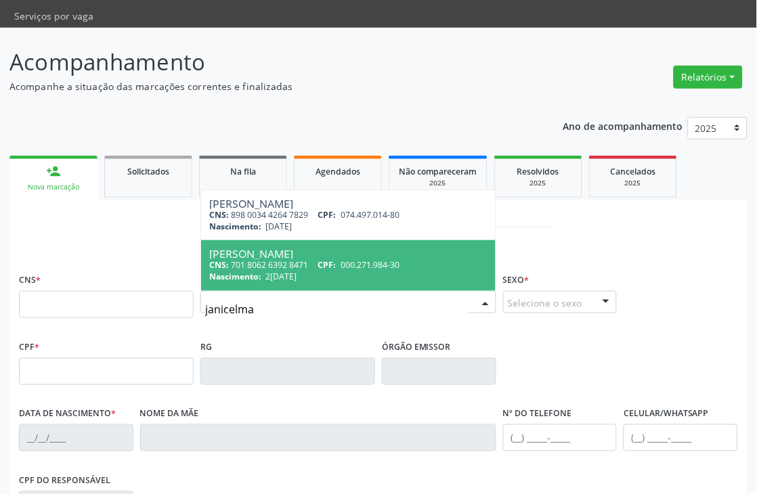
click at [260, 299] on input "janicelma" at bounding box center [336, 309] width 263 height 27
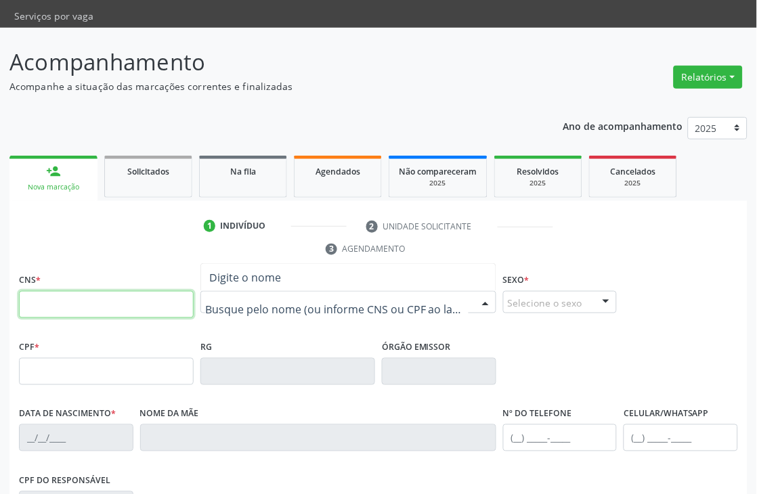
click at [78, 303] on input "text" at bounding box center [106, 304] width 175 height 27
type input "704 7067 4864 0939"
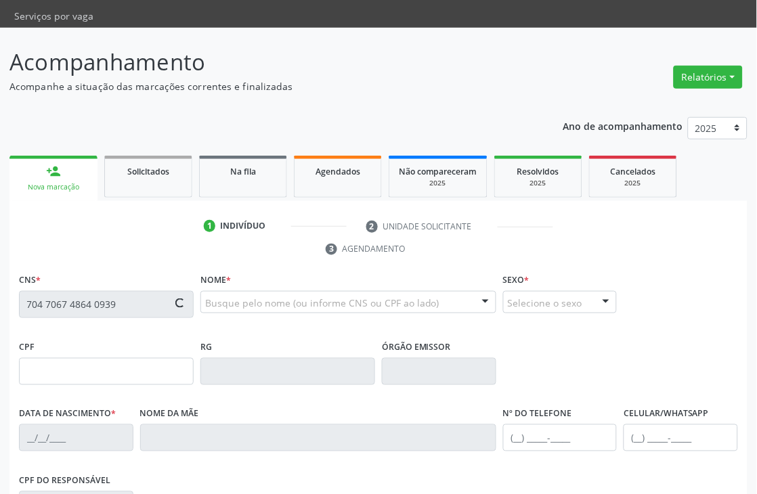
type input "072.960.824-70"
type input "2[DATE]"
type input "Ivonete [PERSON_NAME]"
type input "[PHONE_NUMBER]"
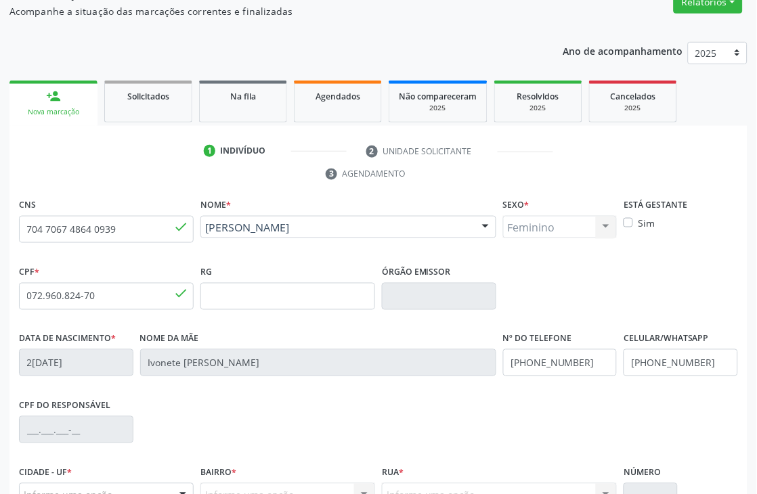
scroll to position [290, 0]
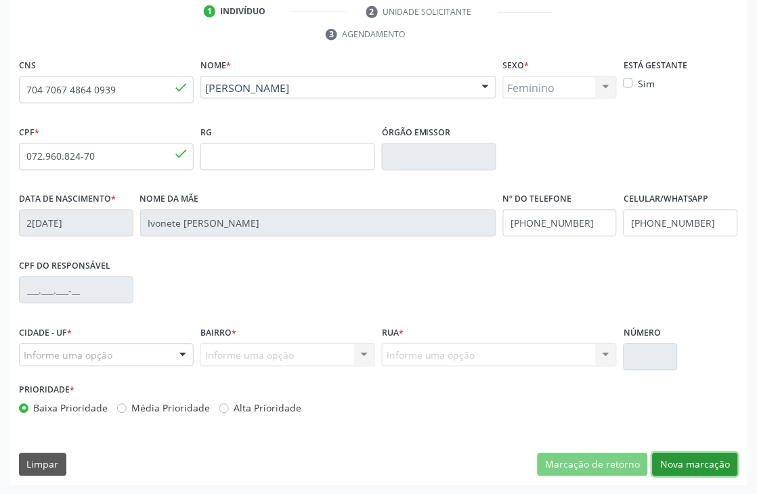
click at [669, 470] on button "Nova marcação" at bounding box center [695, 465] width 85 height 23
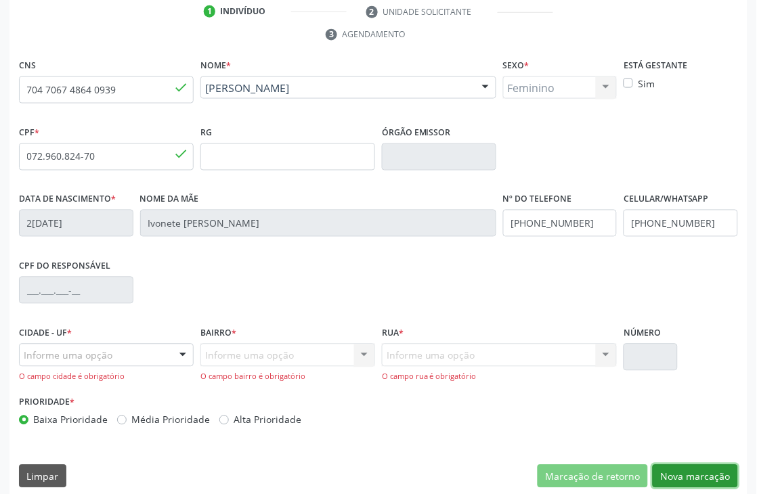
click at [720, 477] on button "Nova marcação" at bounding box center [695, 476] width 85 height 23
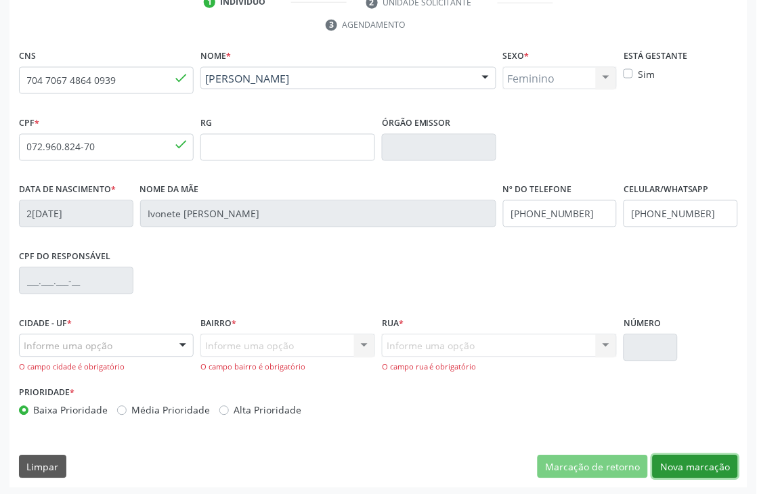
scroll to position [302, 0]
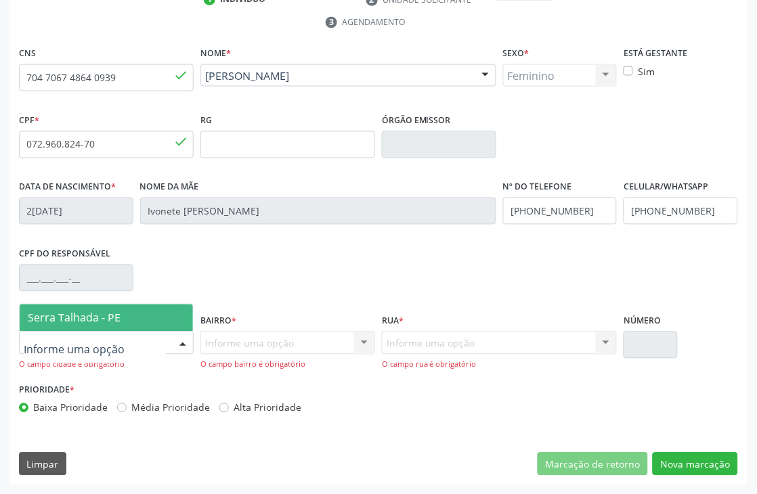
click at [104, 317] on span "Serra Talhada - PE" at bounding box center [74, 318] width 93 height 15
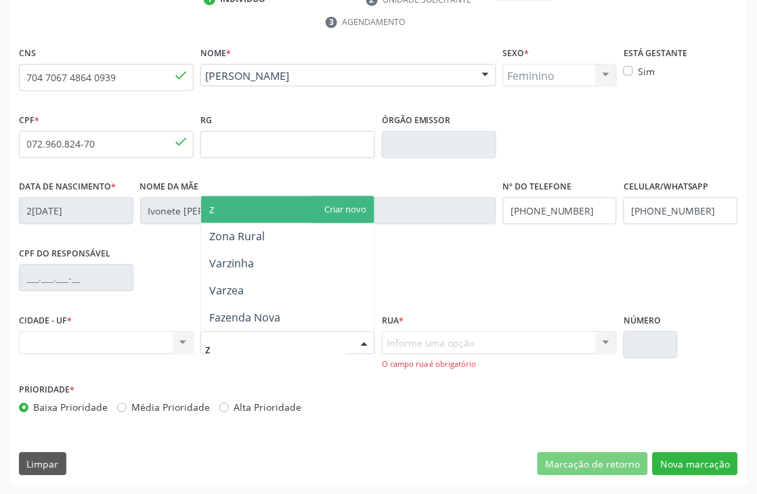
type input "zo"
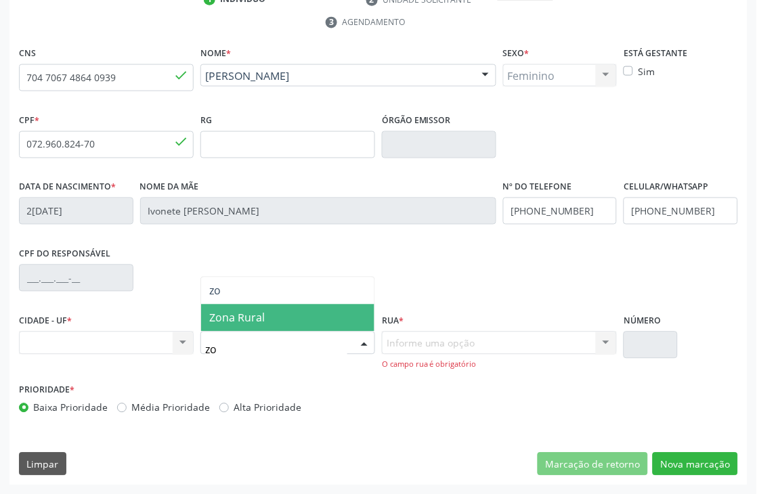
click at [251, 319] on span "Zona Rural" at bounding box center [237, 318] width 56 height 15
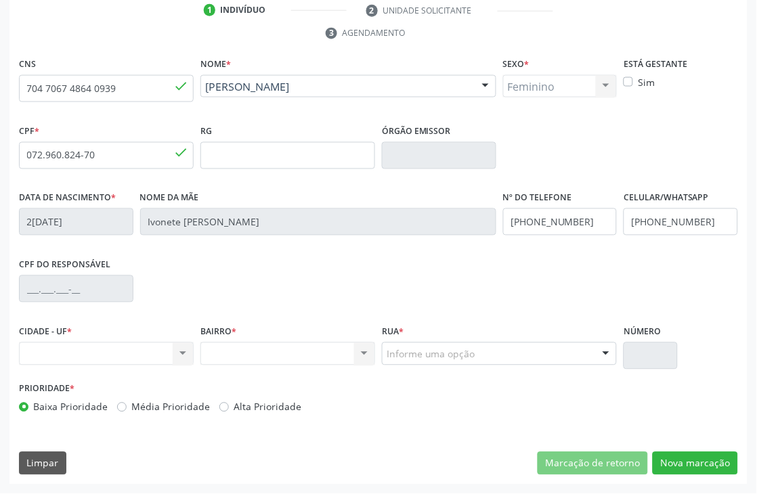
scroll to position [290, 0]
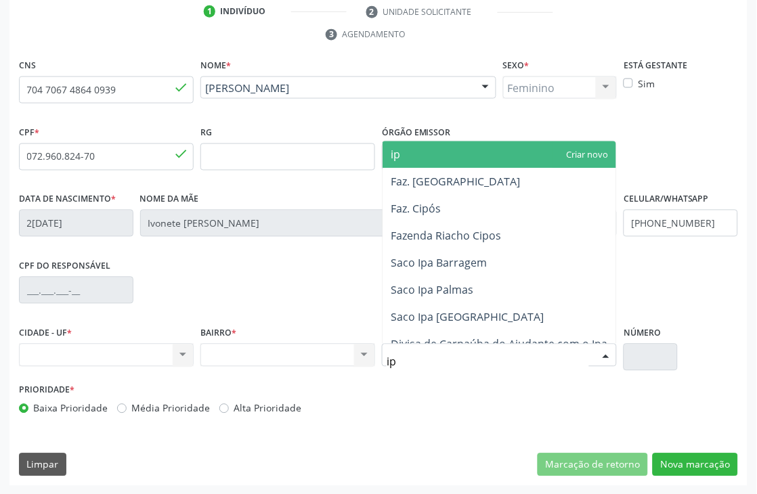
type input "ipa"
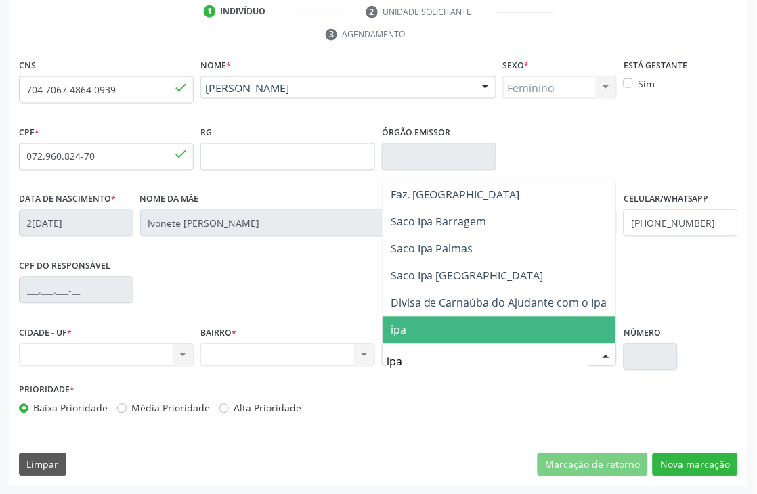
click at [437, 323] on span "ipa" at bounding box center [500, 330] width 234 height 27
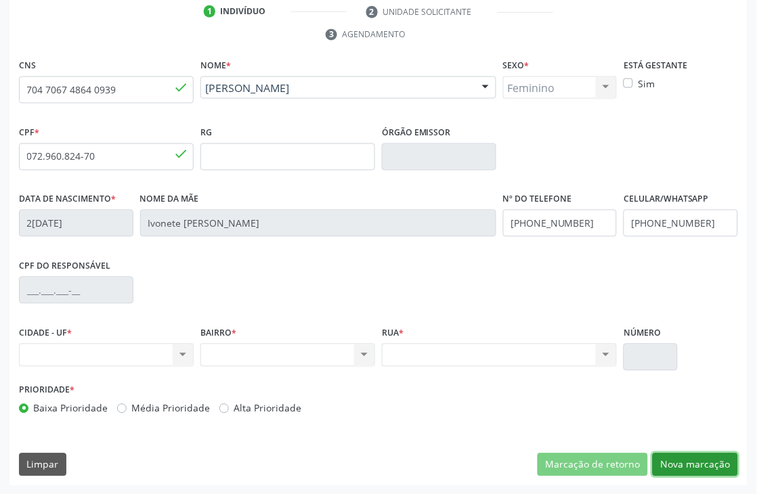
click at [692, 459] on button "Nova marcação" at bounding box center [695, 465] width 85 height 23
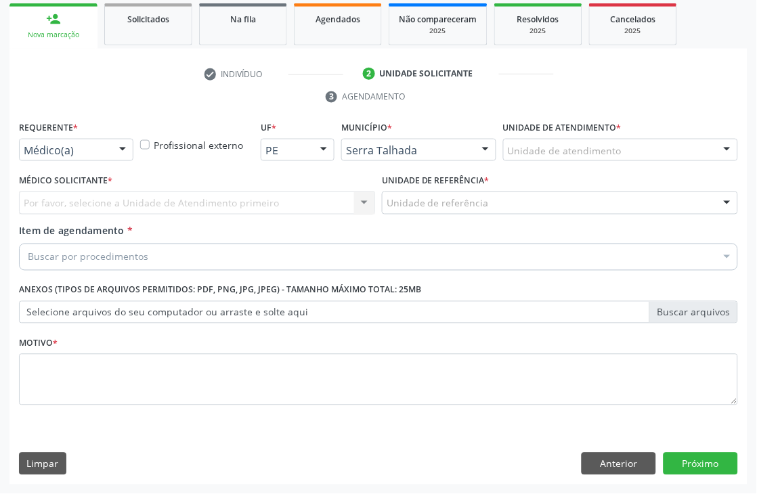
scroll to position [228, 0]
click at [113, 144] on div at bounding box center [122, 151] width 20 height 23
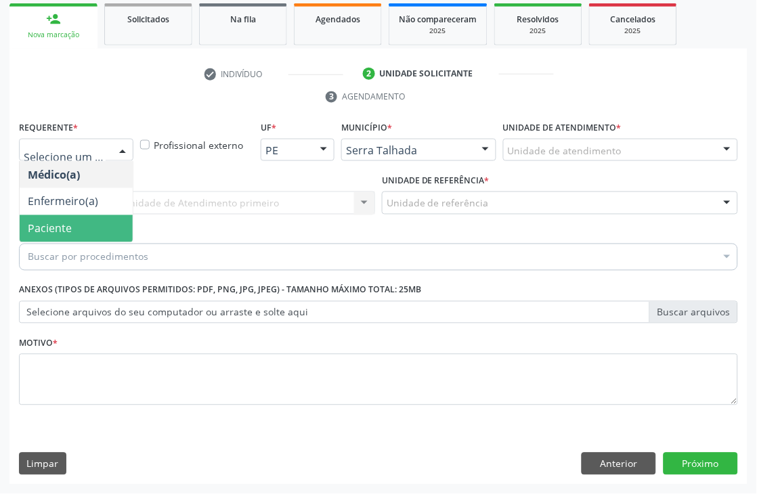
click at [57, 222] on span "Paciente" at bounding box center [50, 228] width 44 height 15
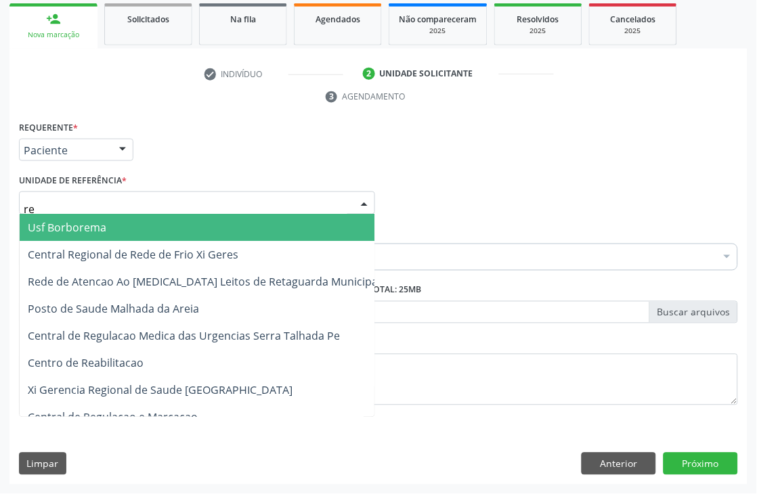
type input "rea"
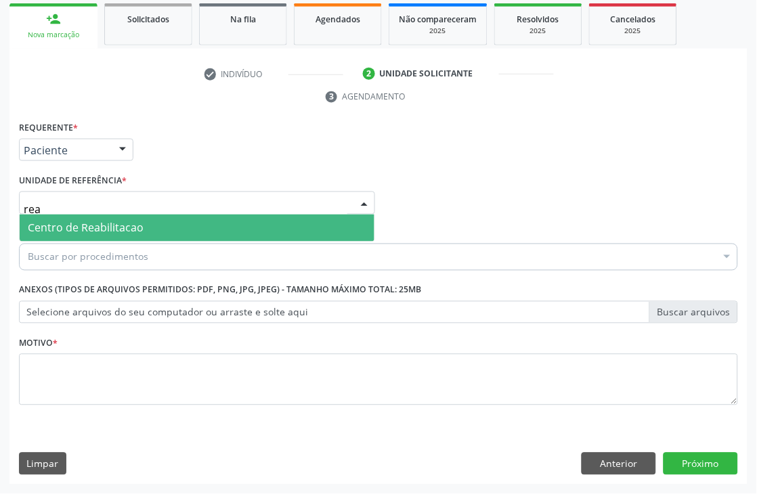
click at [70, 226] on span "Centro de Reabilitacao" at bounding box center [86, 228] width 116 height 15
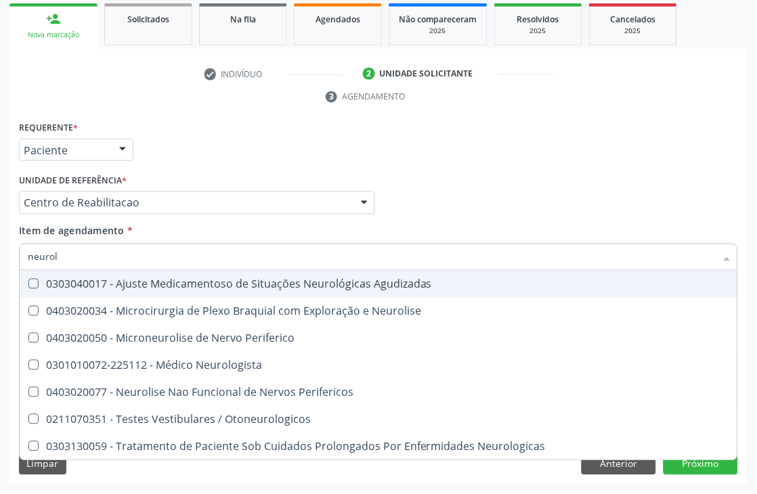
type input "neurolo"
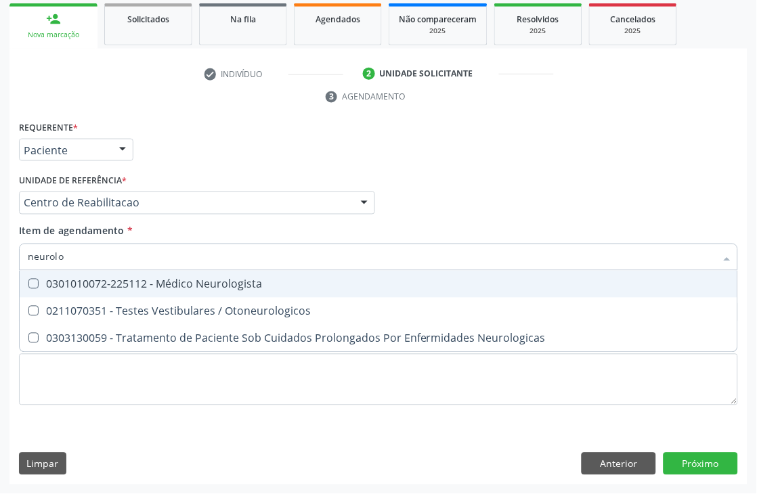
click at [88, 286] on div "0301010072-225112 - Médico Neurologista" at bounding box center [379, 284] width 702 height 11
checkbox Neurologista "true"
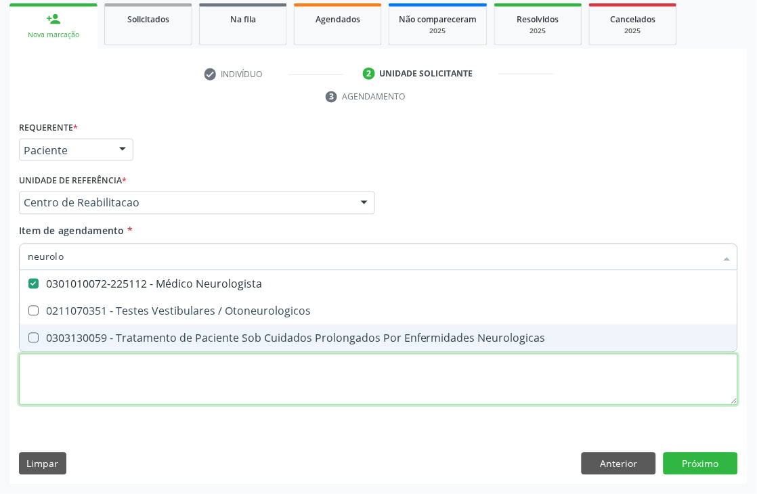
click at [80, 369] on div "Requerente * Paciente Médico(a) Enfermeiro(a) Paciente Nenhum resultado encontr…" at bounding box center [378, 271] width 719 height 307
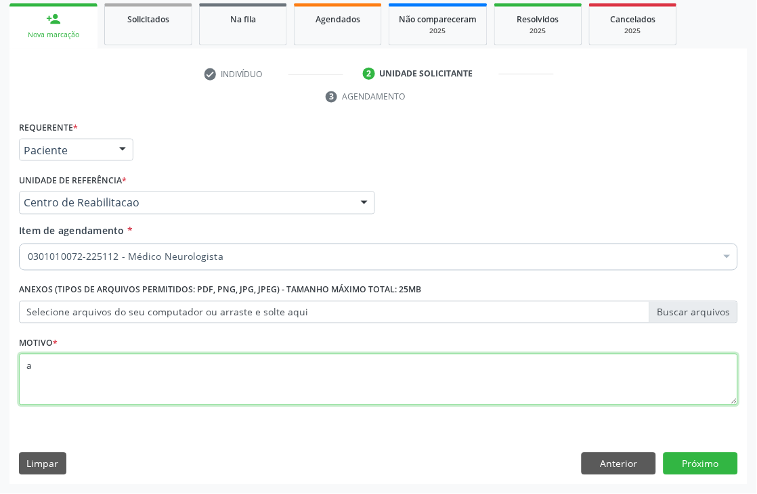
type textarea "a"
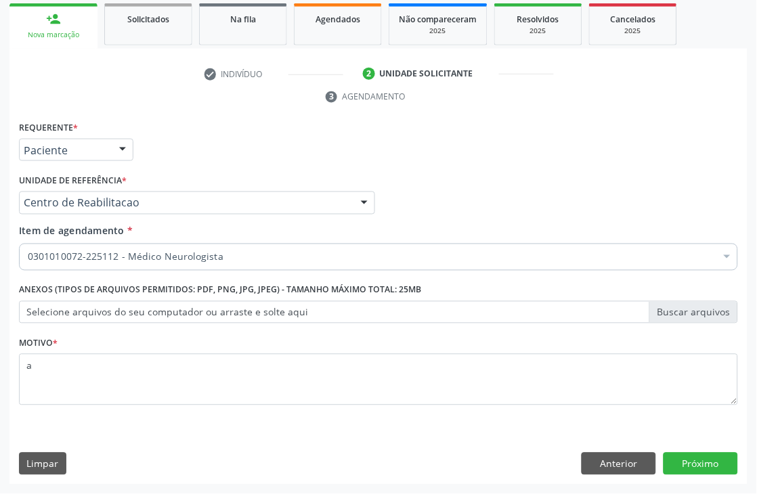
click at [676, 451] on div "Requerente * Paciente Médico(a) Enfermeiro(a) Paciente Nenhum resultado encontr…" at bounding box center [378, 302] width 738 height 368
click at [679, 463] on button "Próximo" at bounding box center [701, 464] width 75 height 23
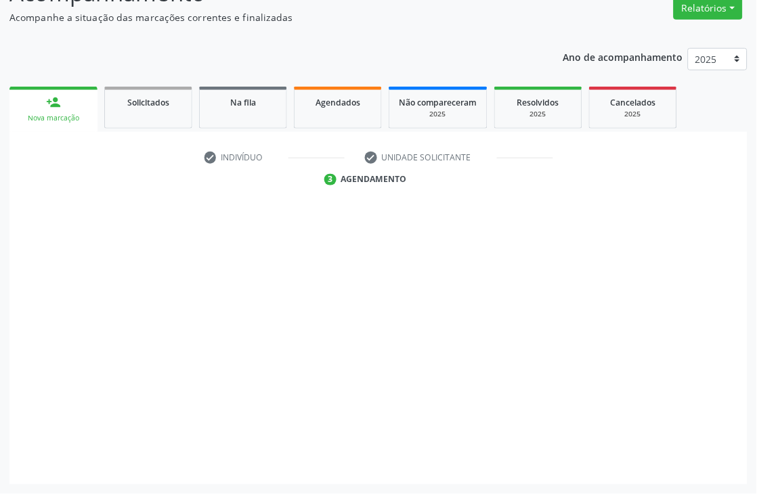
scroll to position [144, 0]
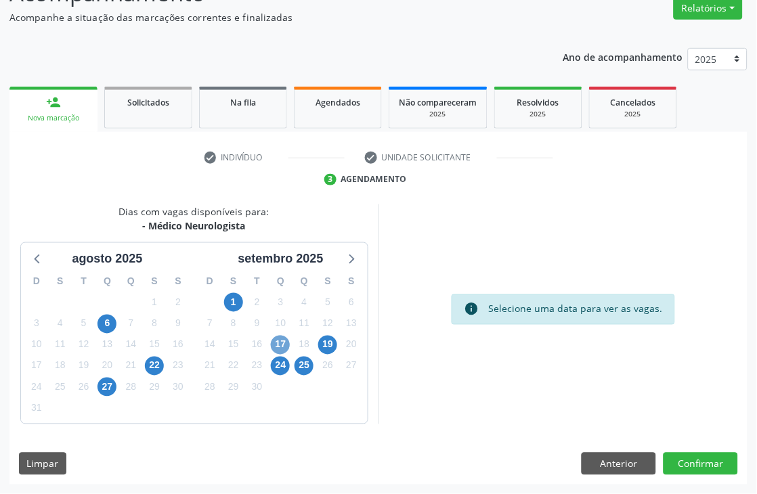
click at [283, 342] on span "17" at bounding box center [280, 345] width 19 height 19
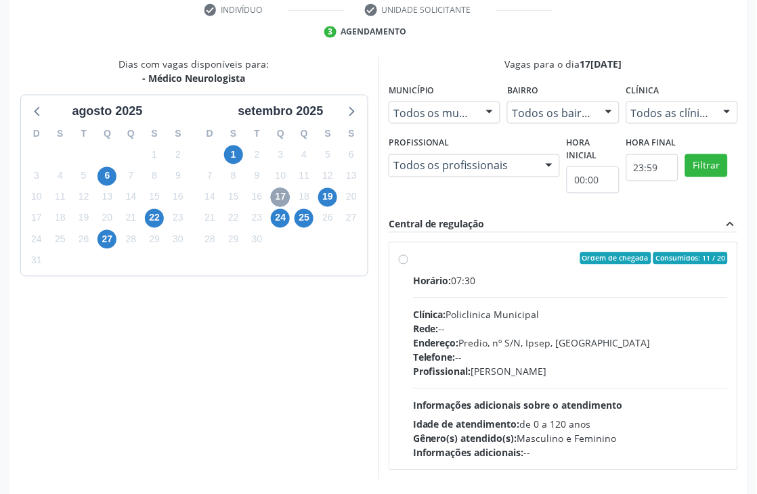
scroll to position [295, 0]
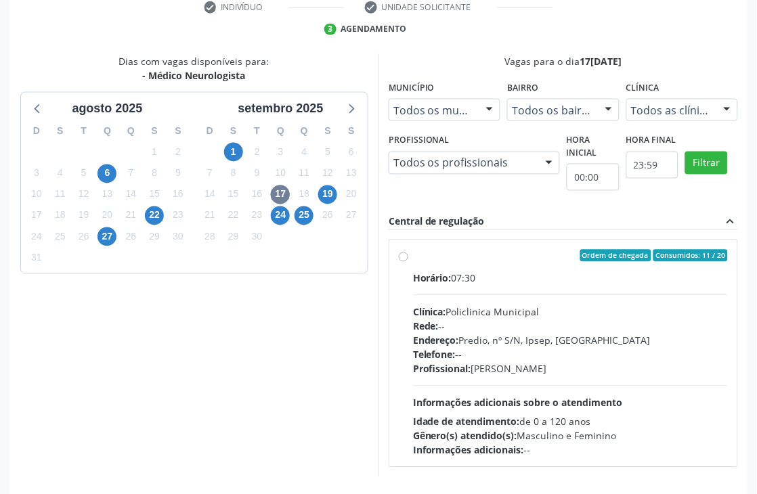
click at [466, 290] on div "Horário: 07:30 Clínica: Policlinica Municipal Rede: -- Endereço: Predio, nº S/N…" at bounding box center [570, 365] width 315 height 186
click at [408, 262] on input "Ordem de chegada Consumidos: 11 / 20 Horário: 07:30 Clínica: Policlinica Munici…" at bounding box center [403, 256] width 9 height 12
radio input "true"
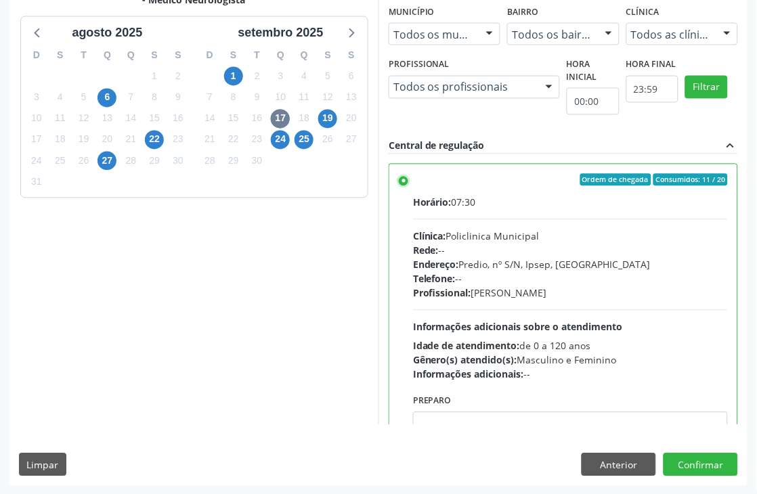
scroll to position [371, 0]
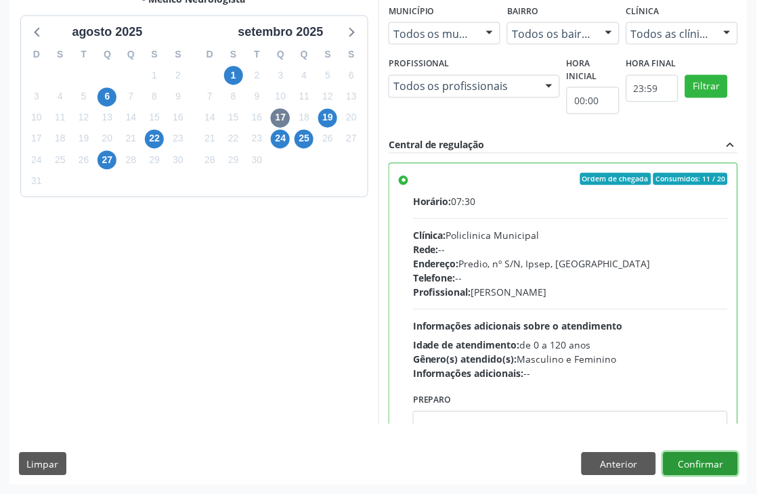
click at [721, 465] on button "Confirmar" at bounding box center [701, 464] width 75 height 23
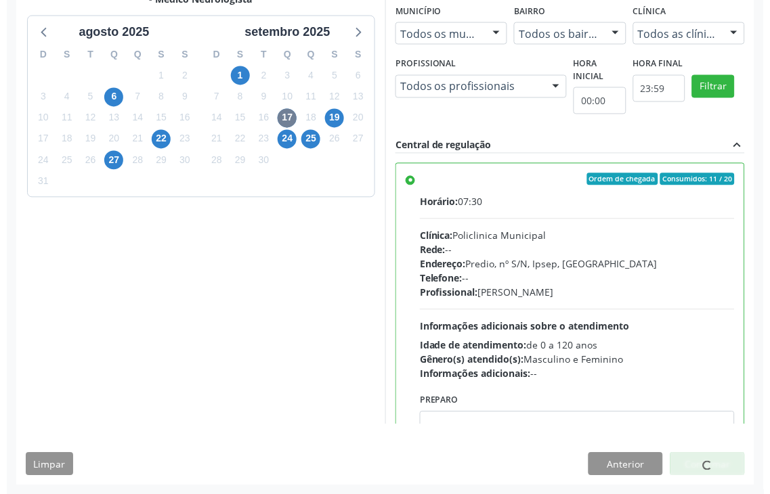
scroll to position [0, 0]
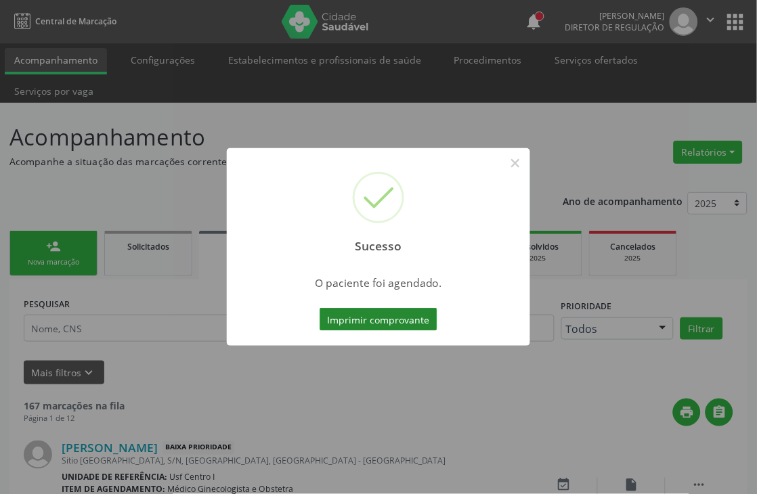
click at [352, 320] on button "Imprimir comprovante" at bounding box center [379, 319] width 118 height 23
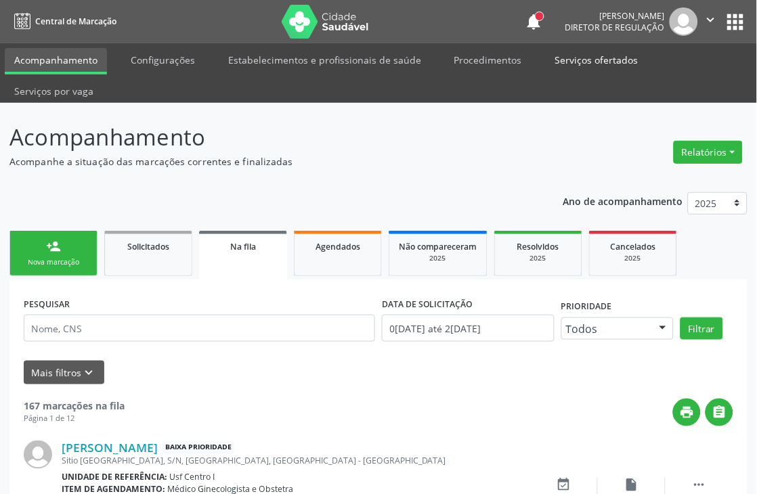
click at [570, 51] on link "Serviços ofertados" at bounding box center [597, 60] width 102 height 24
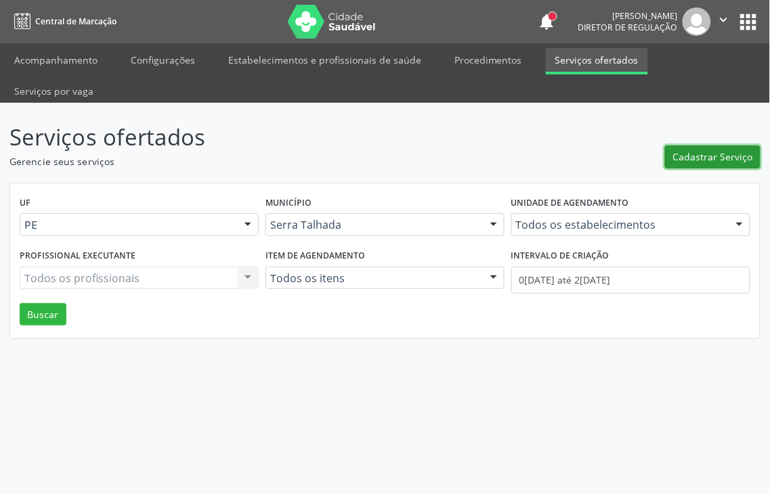
click at [694, 150] on span "Cadastrar Serviço" at bounding box center [713, 157] width 80 height 14
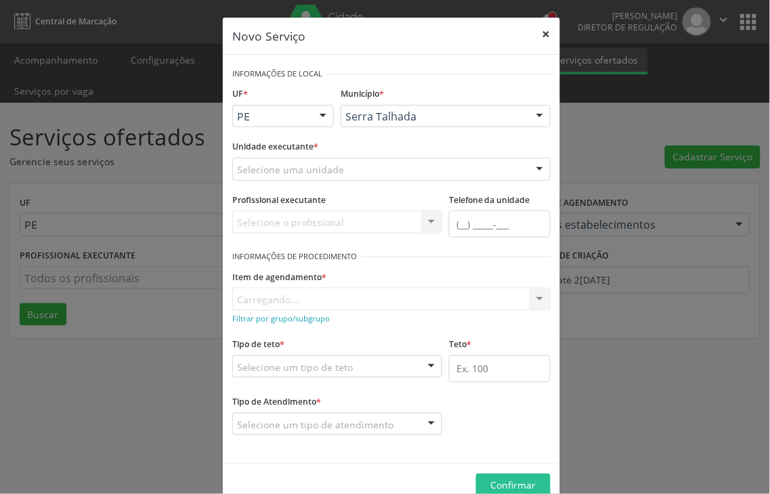
click at [543, 26] on button "×" at bounding box center [546, 34] width 27 height 33
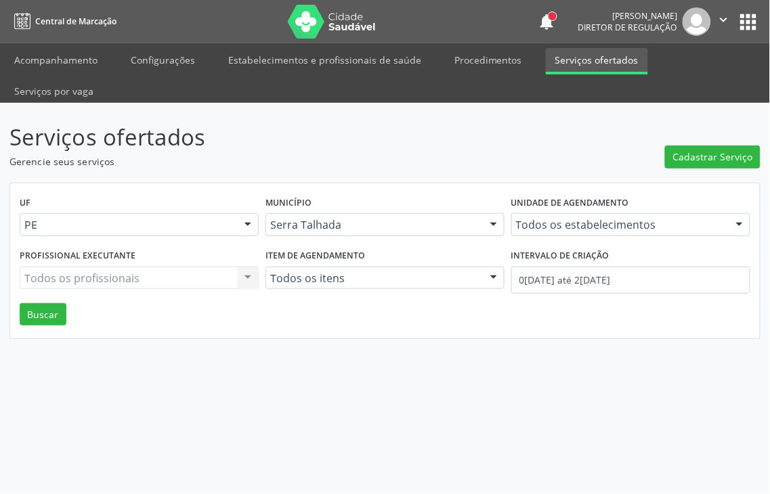
click at [754, 18] on button "apps" at bounding box center [749, 22] width 24 height 24
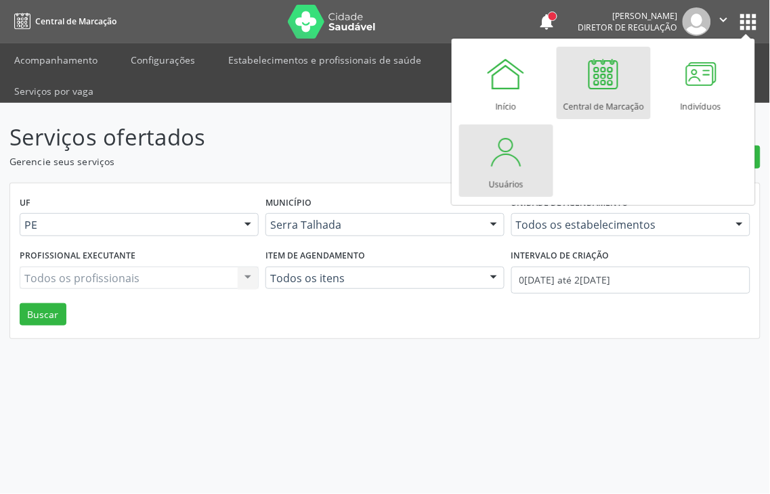
click at [492, 171] on div at bounding box center [506, 151] width 41 height 41
